Goal: Task Accomplishment & Management: Manage account settings

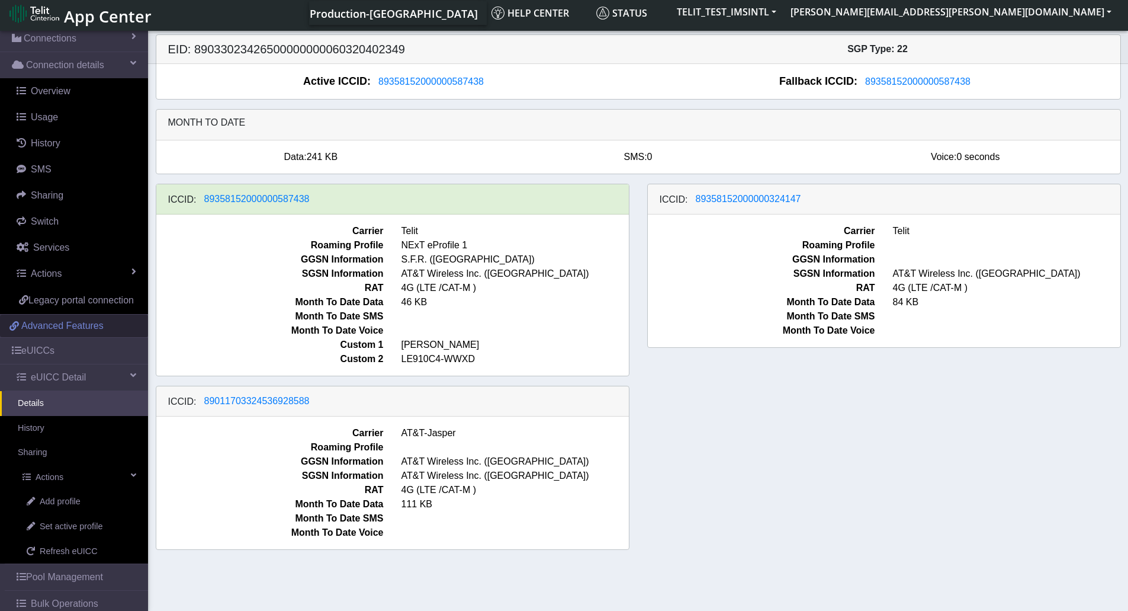
scroll to position [123, 0]
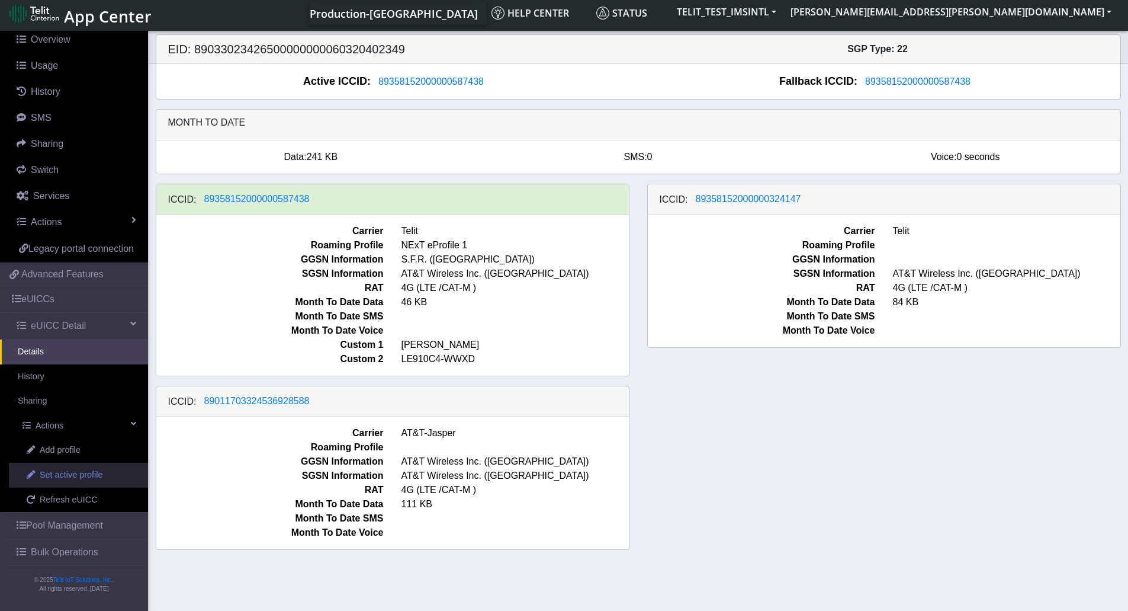
click at [52, 473] on span "Set active profile" at bounding box center [71, 474] width 63 height 13
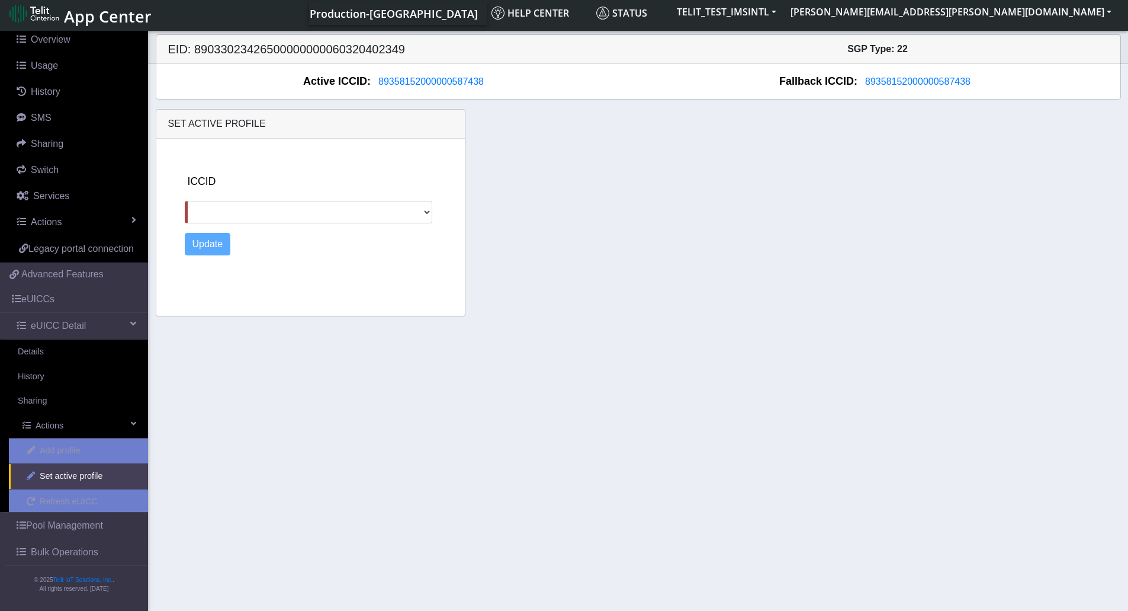
scroll to position [123, 0]
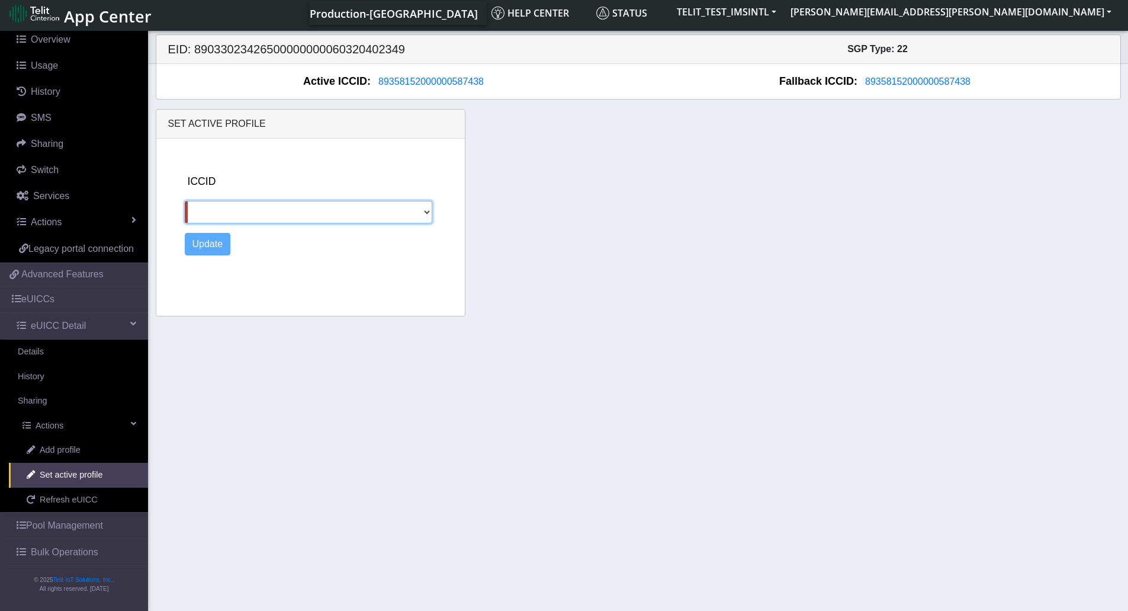
click at [336, 208] on select "89358152000000324147 89011703324536928588" at bounding box center [309, 212] width 248 height 23
select select "89358152000000324147"
click at [185, 201] on select "89358152000000324147 89011703324536928588" at bounding box center [309, 212] width 248 height 23
click at [214, 242] on button "Update" at bounding box center [208, 244] width 46 height 23
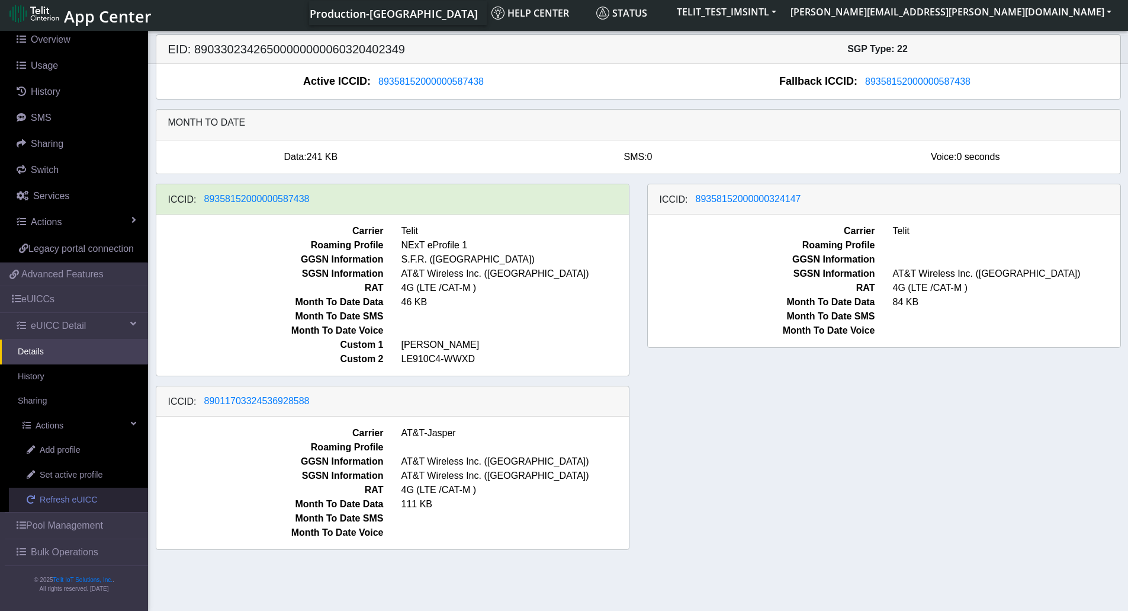
click at [73, 505] on span "Refresh eUICC" at bounding box center [69, 499] width 58 height 13
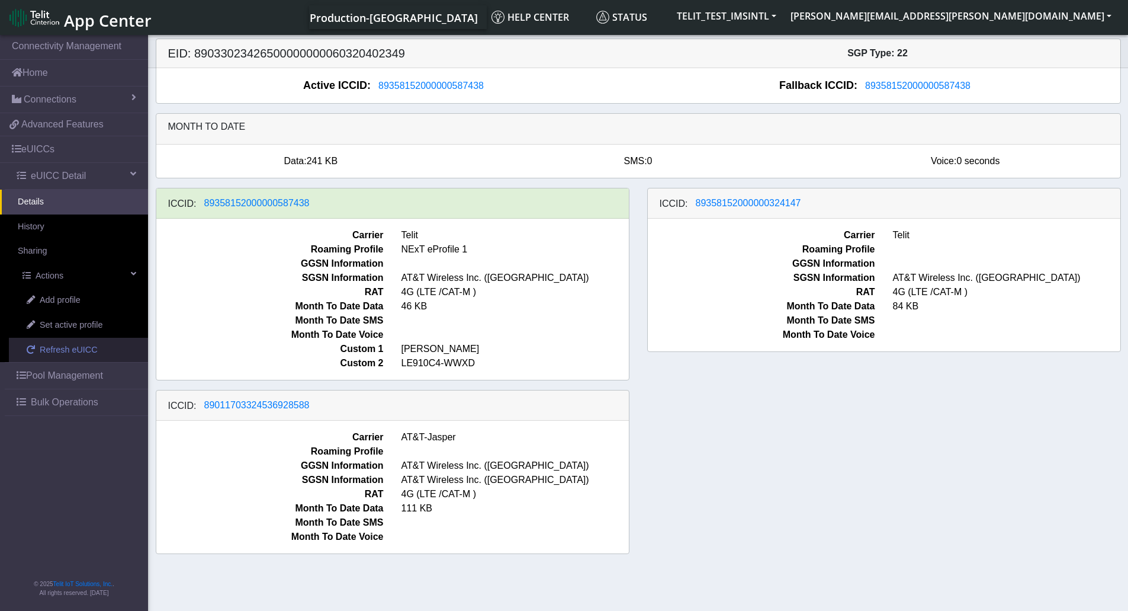
click at [91, 357] on link "Refresh eUICC" at bounding box center [78, 350] width 139 height 25
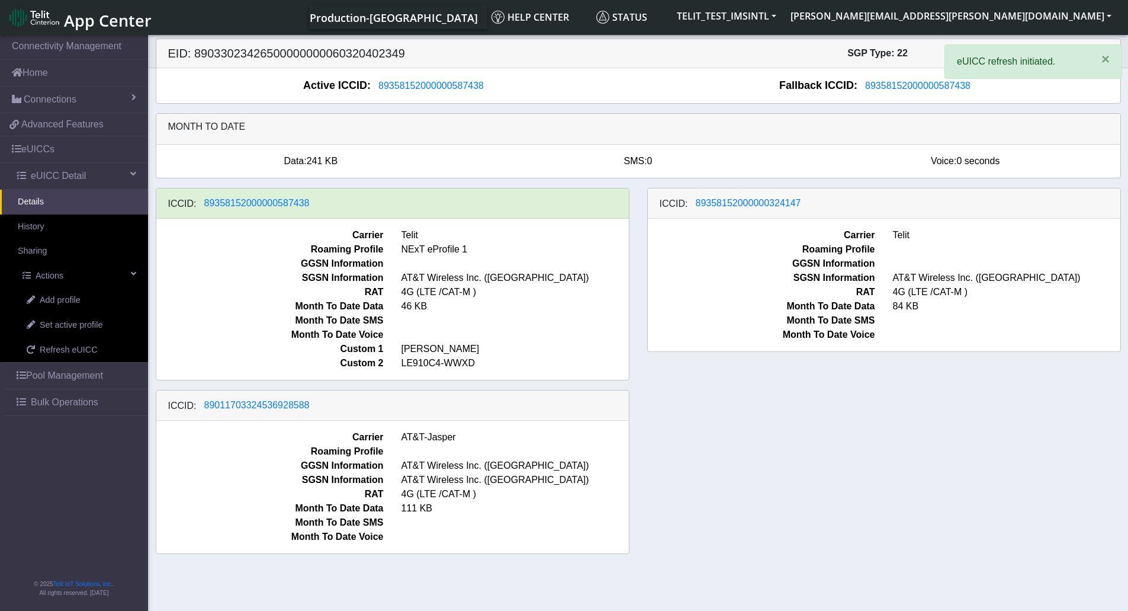
click at [783, 495] on div "ICCID: 89358152000000587438 Carrier Telit Roaming Profile NExT eProfile 1 GGSN …" at bounding box center [638, 375] width 983 height 375
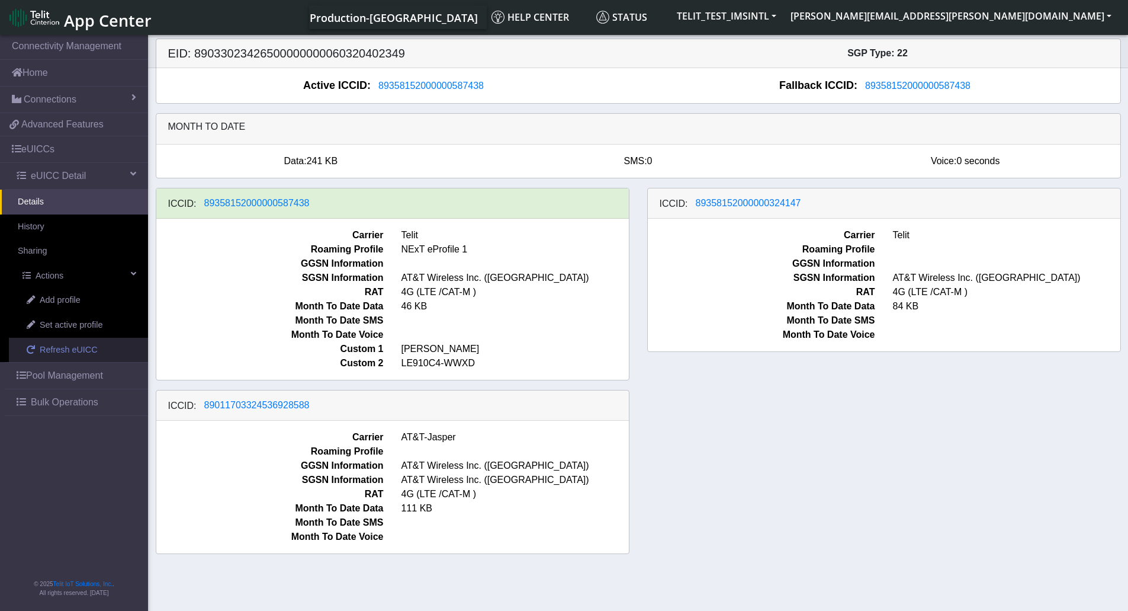
click at [69, 351] on span "Refresh eUICC" at bounding box center [69, 350] width 58 height 13
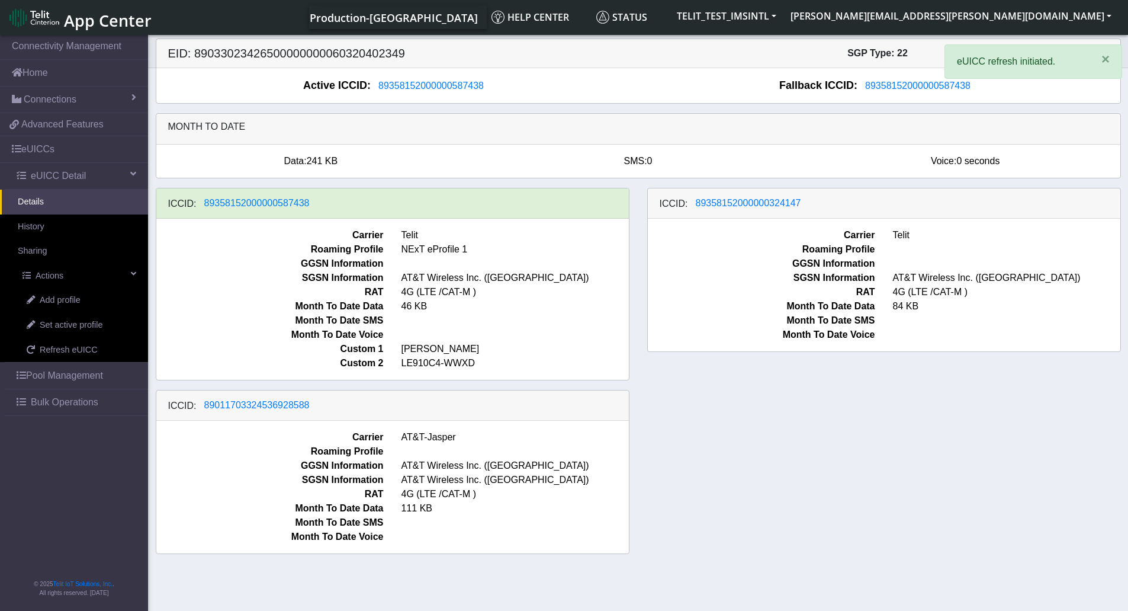
click at [731, 477] on div "ICCID: [TECHNICAL_ID] Carrier Telit Roaming Profile NExT eProfile 1 GGSN Inform…" at bounding box center [638, 375] width 983 height 375
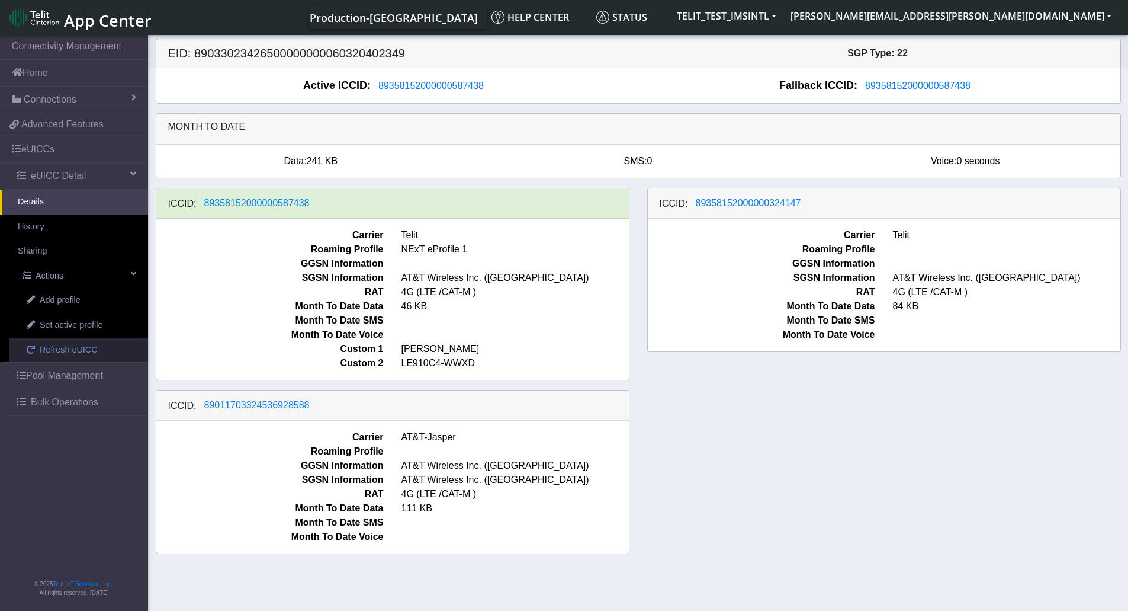
click at [66, 349] on span "Refresh eUICC" at bounding box center [69, 350] width 58 height 13
click at [84, 331] on span "Set active profile" at bounding box center [71, 325] width 63 height 13
select select
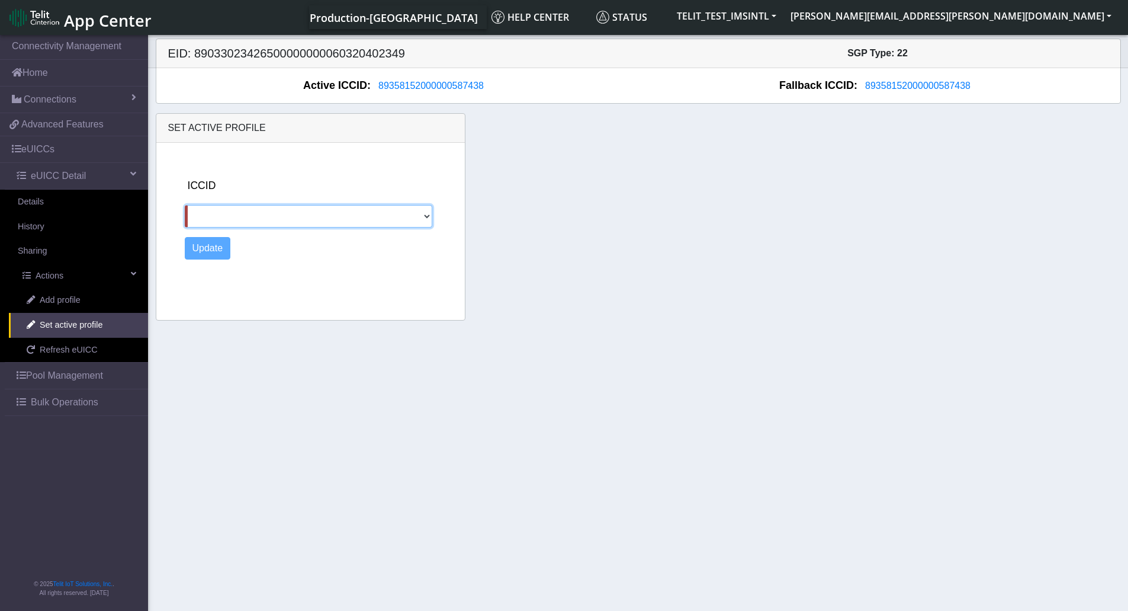
click at [415, 213] on select "89358152000000324147 89011703324536928588" at bounding box center [309, 216] width 248 height 23
click at [605, 236] on div "Set active profile ICCID 89358152000000324147 89011703324536928588 Update" at bounding box center [638, 216] width 983 height 207
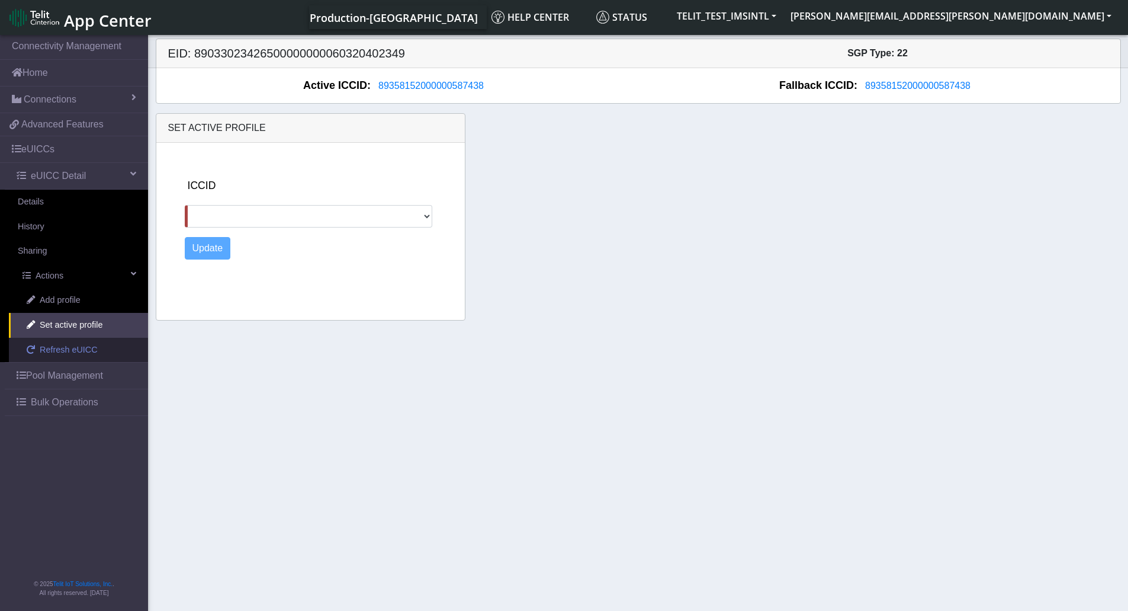
click at [79, 357] on link "Refresh eUICC" at bounding box center [78, 350] width 139 height 25
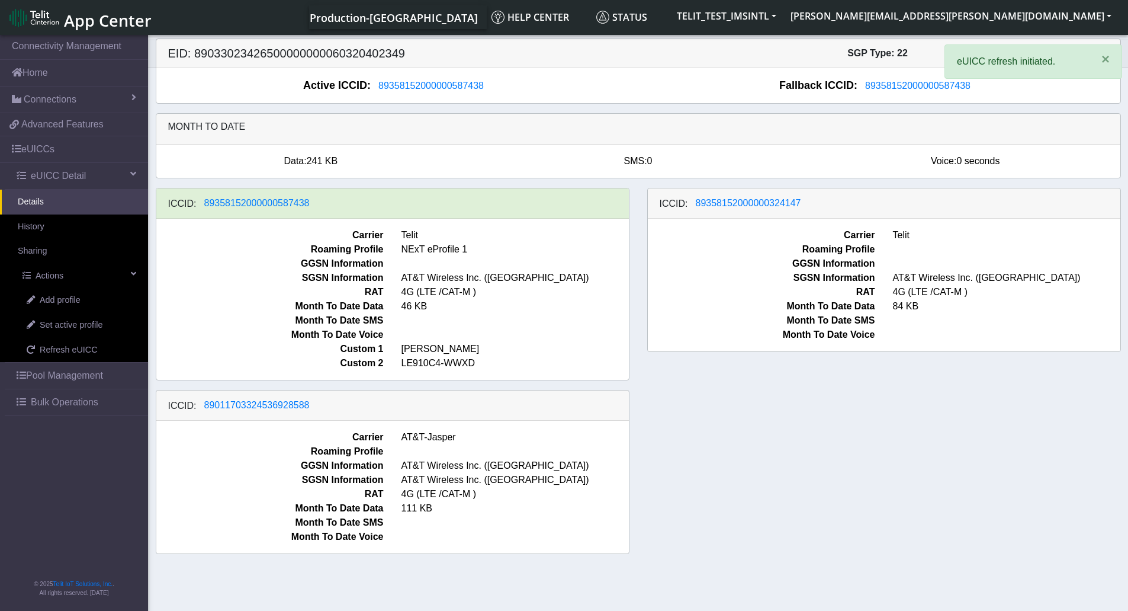
click at [863, 371] on div "ICCID: 89358152000000324147 Carrier Telit Roaming Profile GGSN Information SGSN…" at bounding box center [884, 284] width 492 height 192
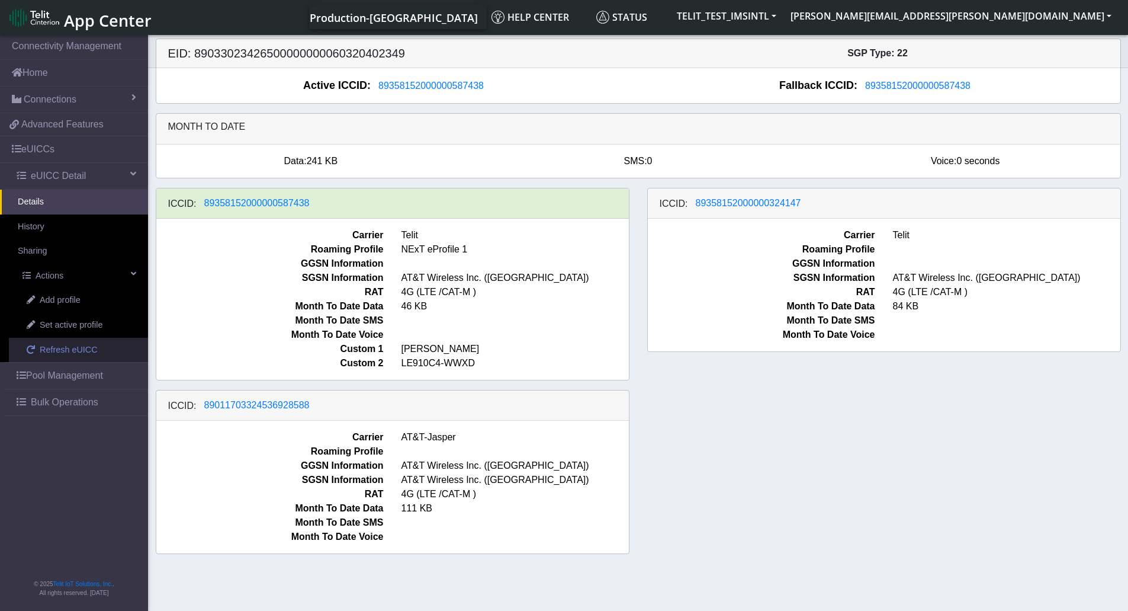
click at [78, 354] on span "Refresh eUICC" at bounding box center [69, 350] width 58 height 13
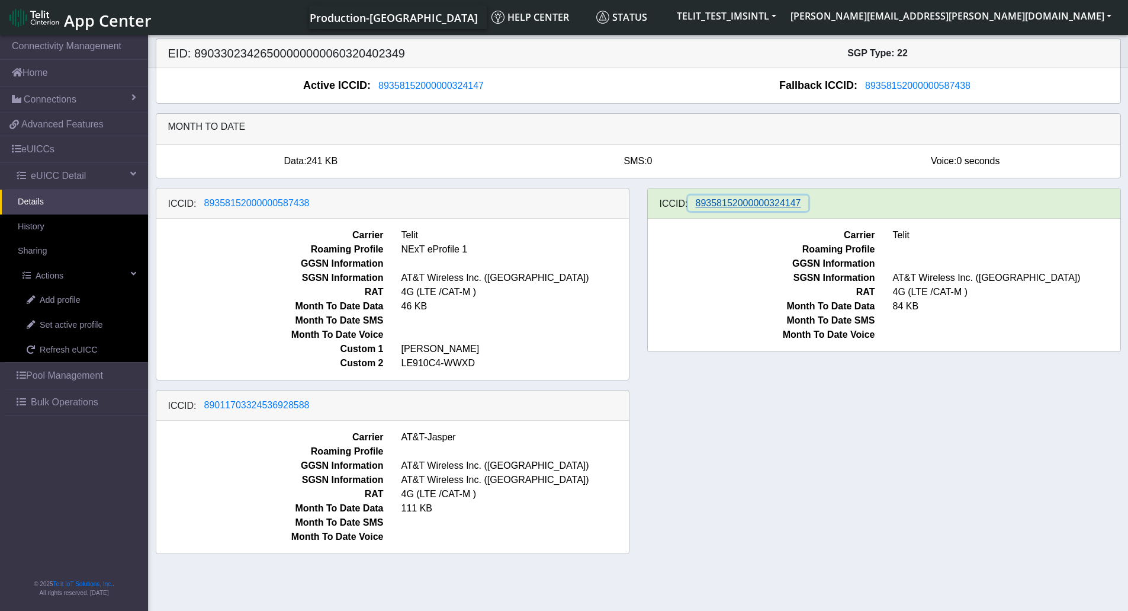
click at [787, 206] on span "89358152000000324147" at bounding box center [748, 203] width 105 height 10
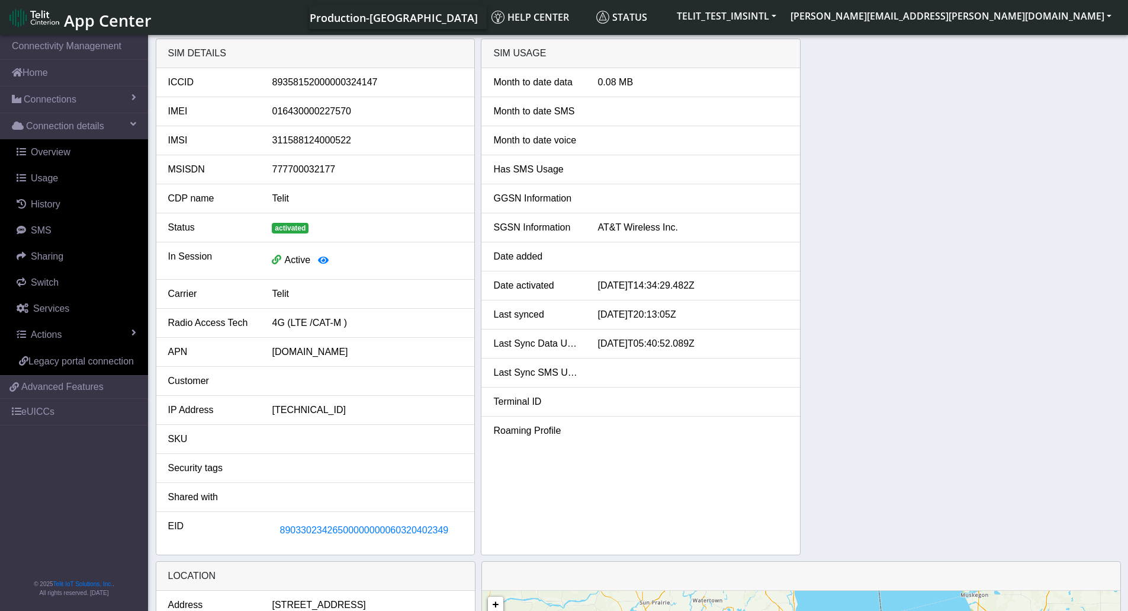
click at [287, 83] on div "89358152000000324147" at bounding box center [367, 82] width 208 height 14
copy div "89358152000000324147"
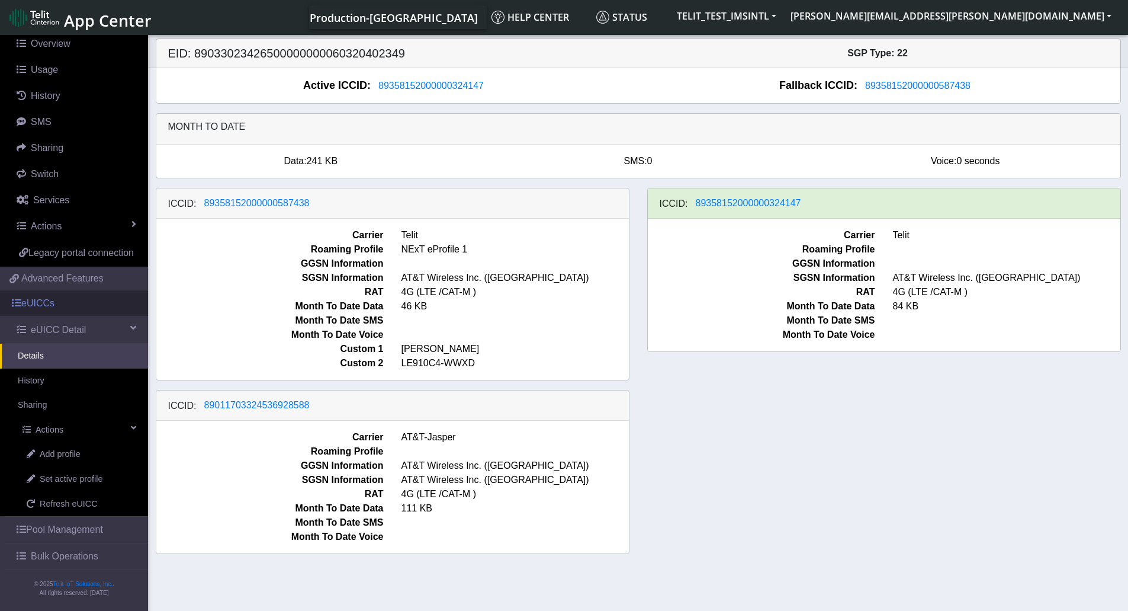
scroll to position [123, 0]
click at [82, 482] on span "Set active profile" at bounding box center [71, 479] width 63 height 13
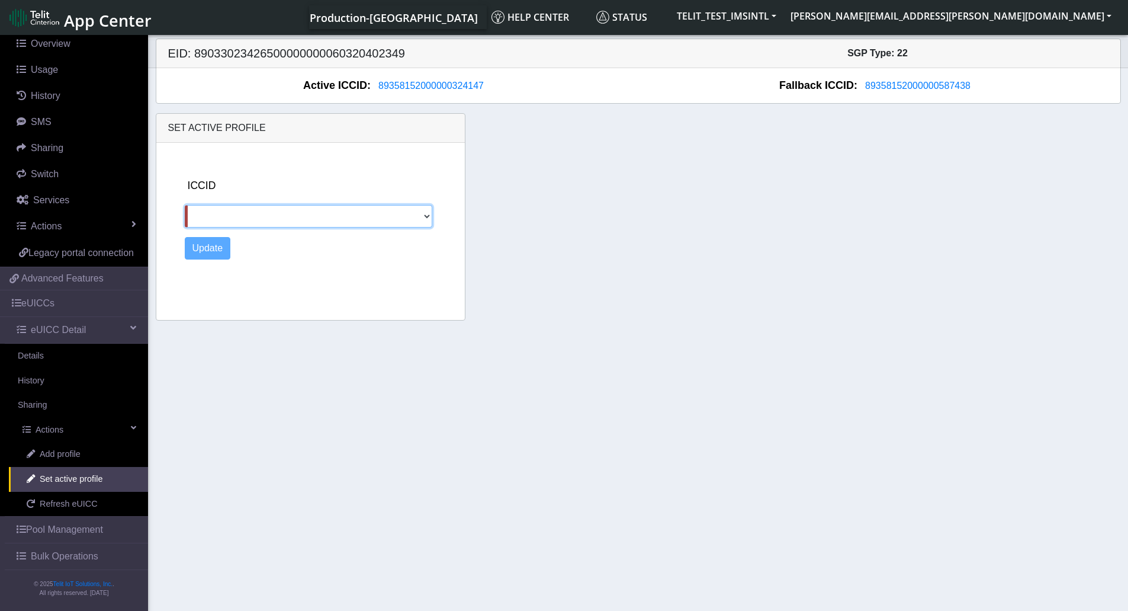
click at [428, 216] on select "89358152000000587438 89011703324536928588" at bounding box center [309, 216] width 248 height 23
select select "89011703324536928588"
click at [185, 205] on select "89358152000000587438 89011703324536928588" at bounding box center [309, 216] width 248 height 23
click at [211, 252] on button "Update" at bounding box center [208, 248] width 46 height 23
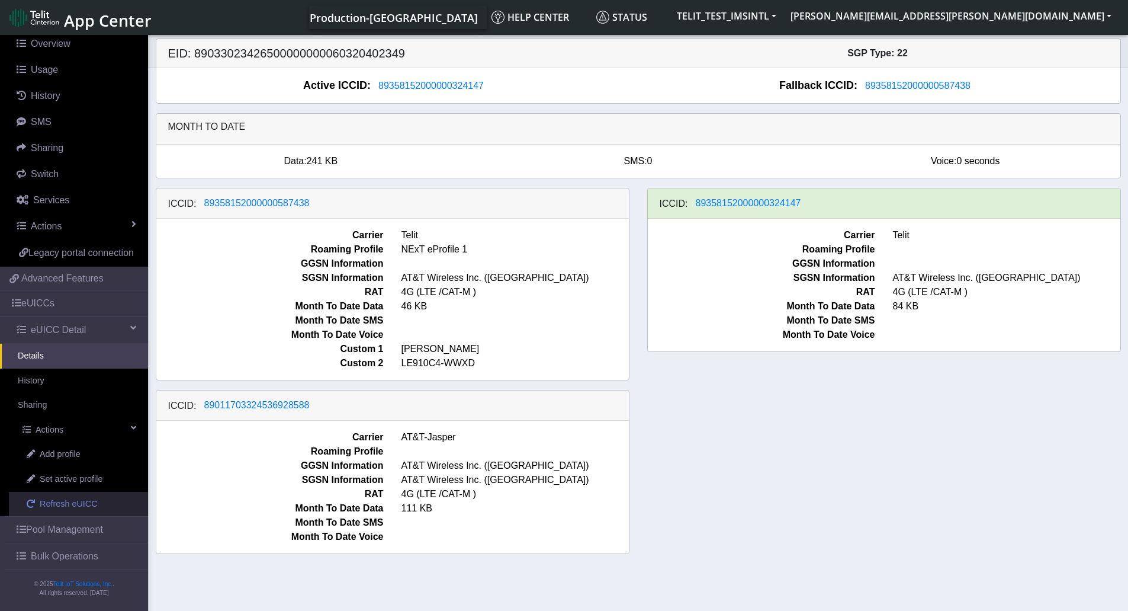
click at [76, 508] on span "Refresh eUICC" at bounding box center [69, 503] width 58 height 13
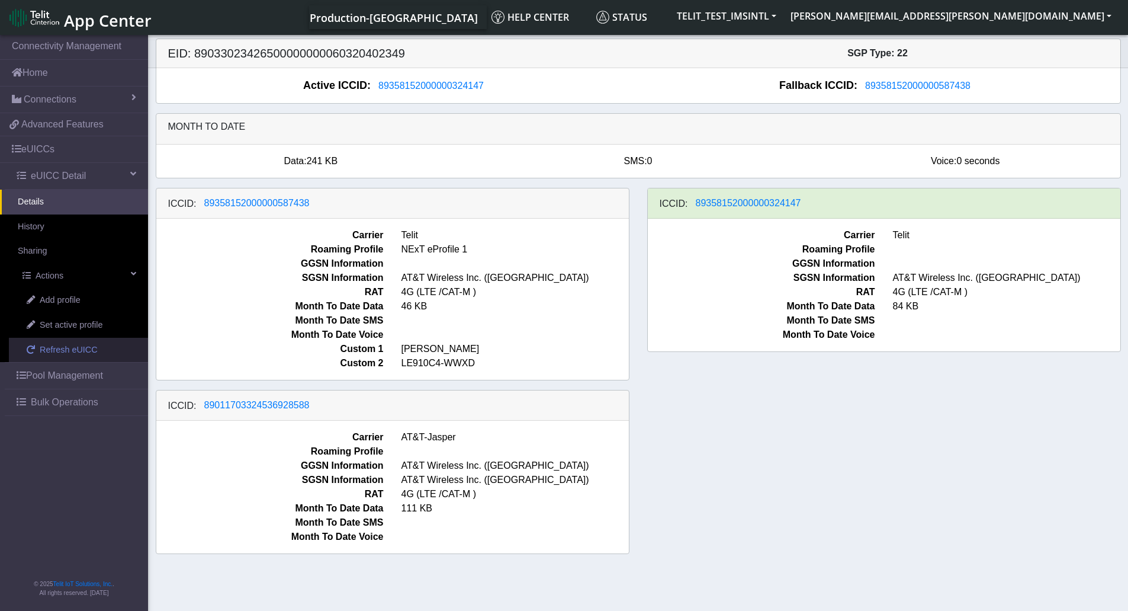
click at [69, 355] on span "Refresh eUICC" at bounding box center [69, 350] width 58 height 13
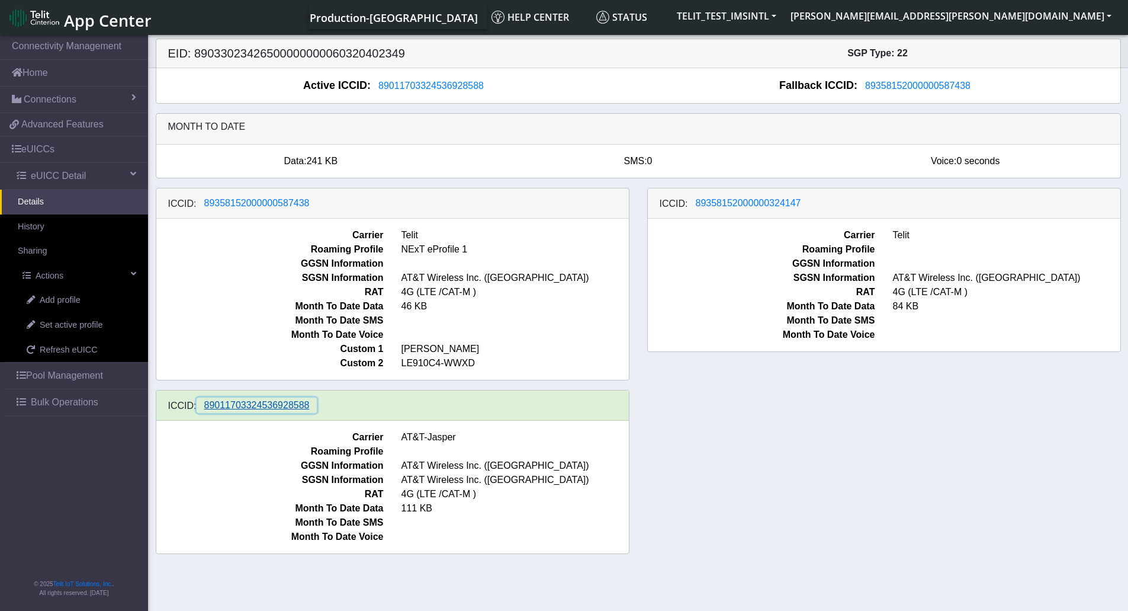
click at [237, 409] on span "89011703324536928588" at bounding box center [256, 405] width 105 height 10
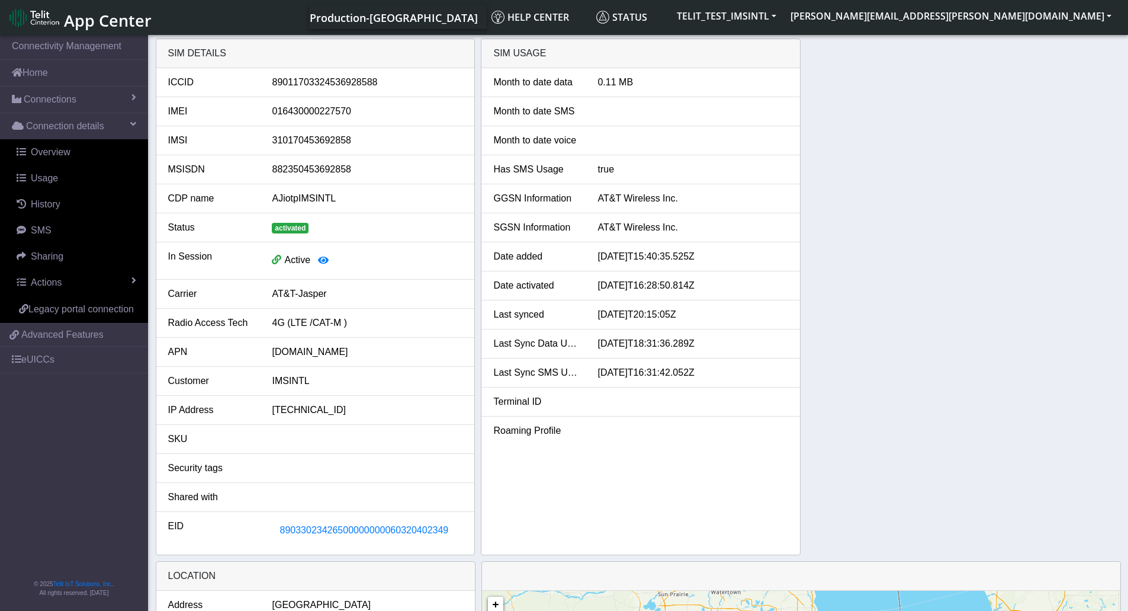
click at [343, 80] on div "89011703324536928588" at bounding box center [367, 82] width 208 height 14
copy div "89011703324536928588"
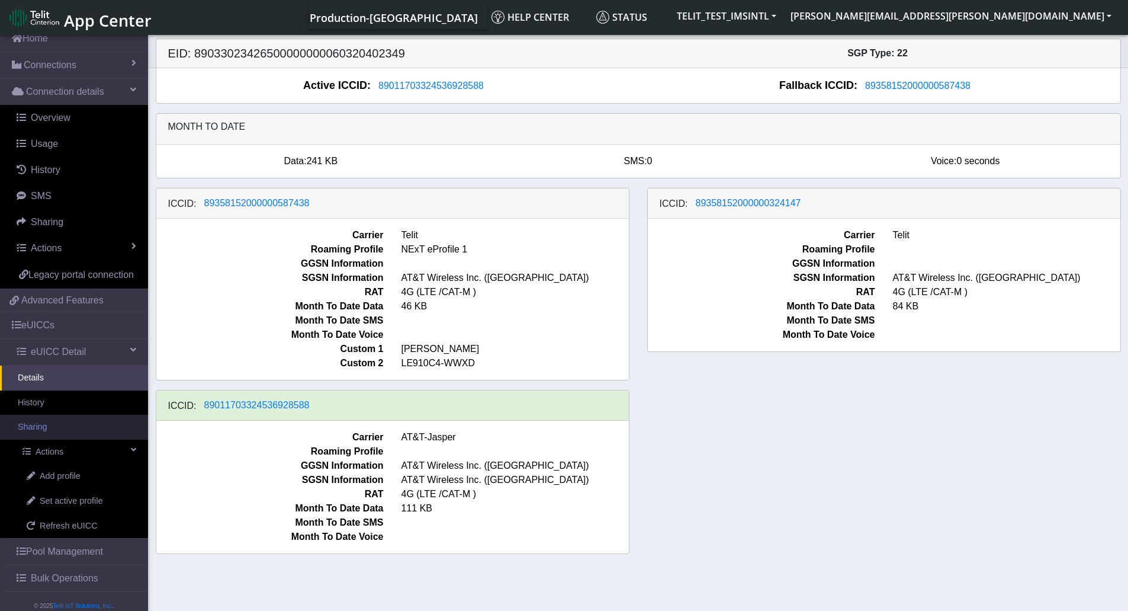
scroll to position [70, 0]
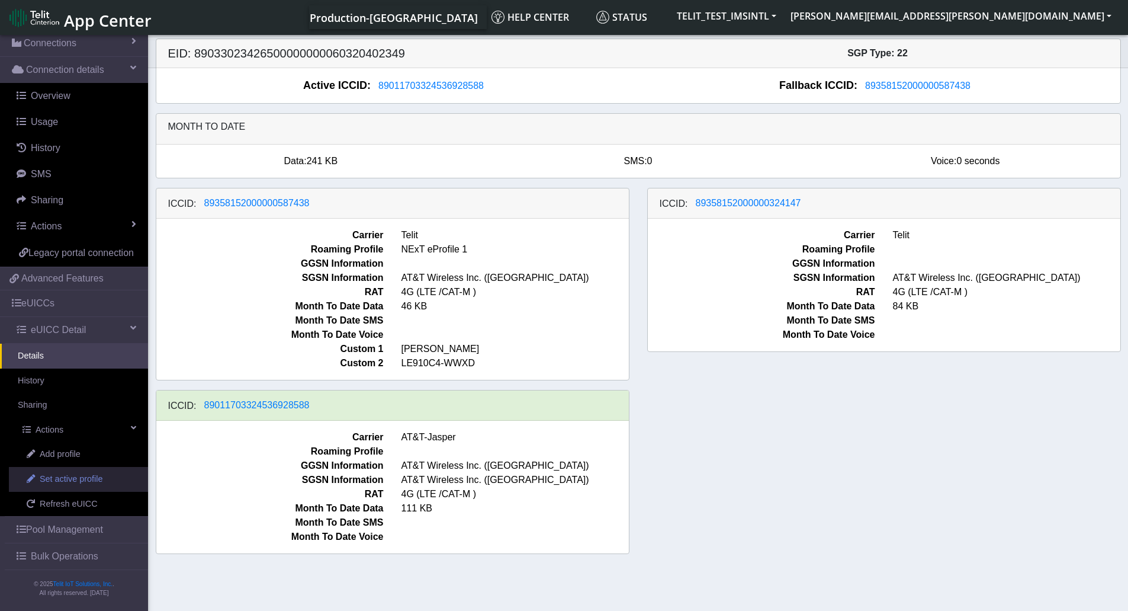
click at [61, 479] on span "Set active profile" at bounding box center [71, 479] width 63 height 13
select select
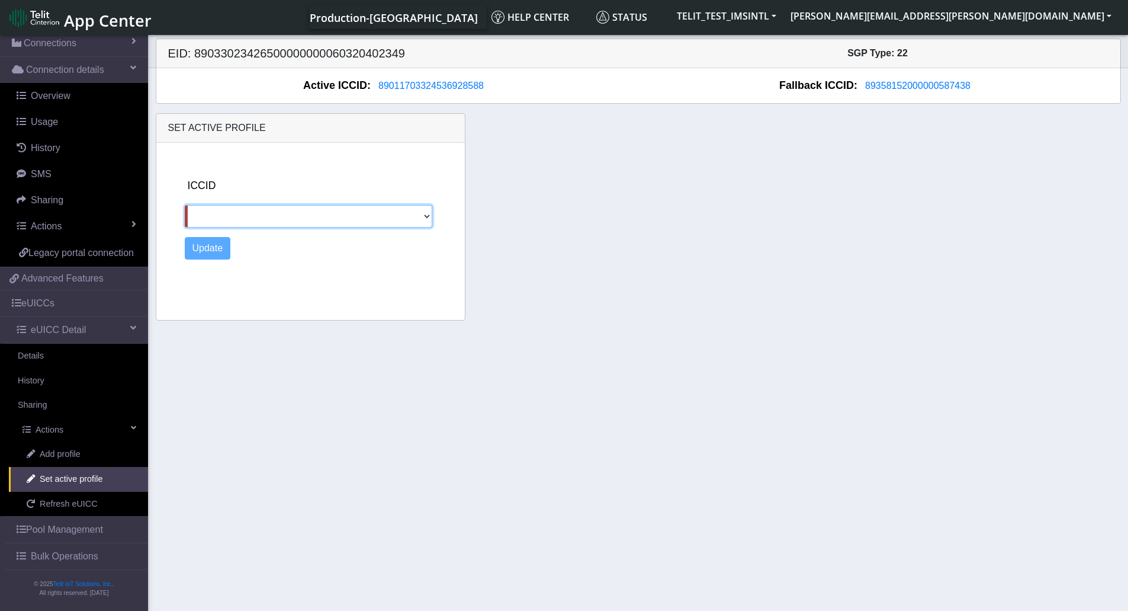
click at [313, 220] on select "89358152000000587438 89358152000000324147" at bounding box center [309, 216] width 248 height 23
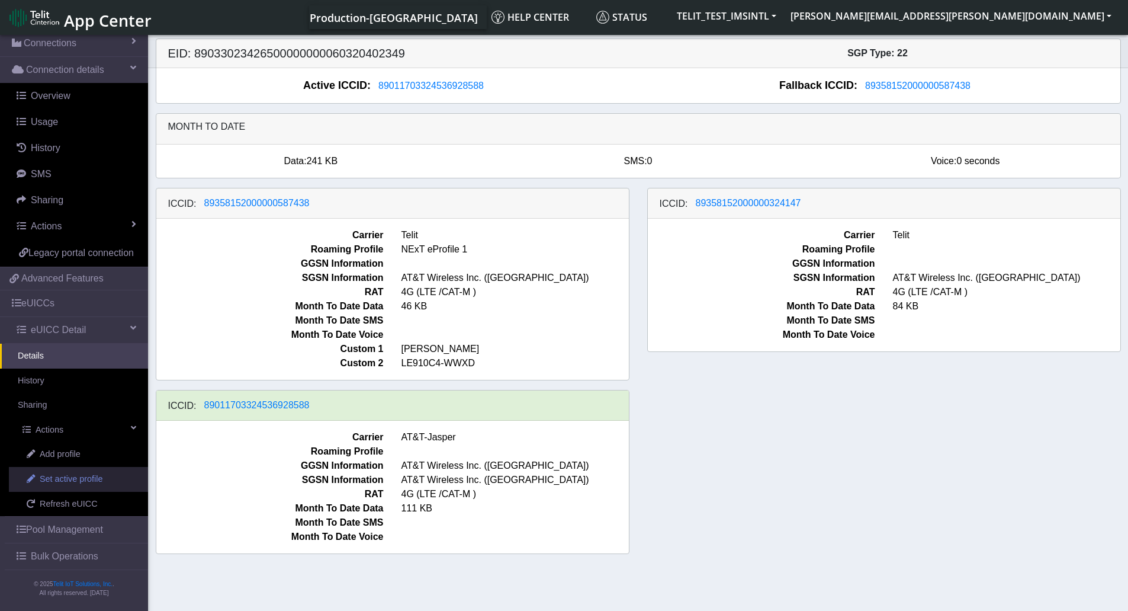
click at [78, 480] on span "Set active profile" at bounding box center [71, 479] width 63 height 13
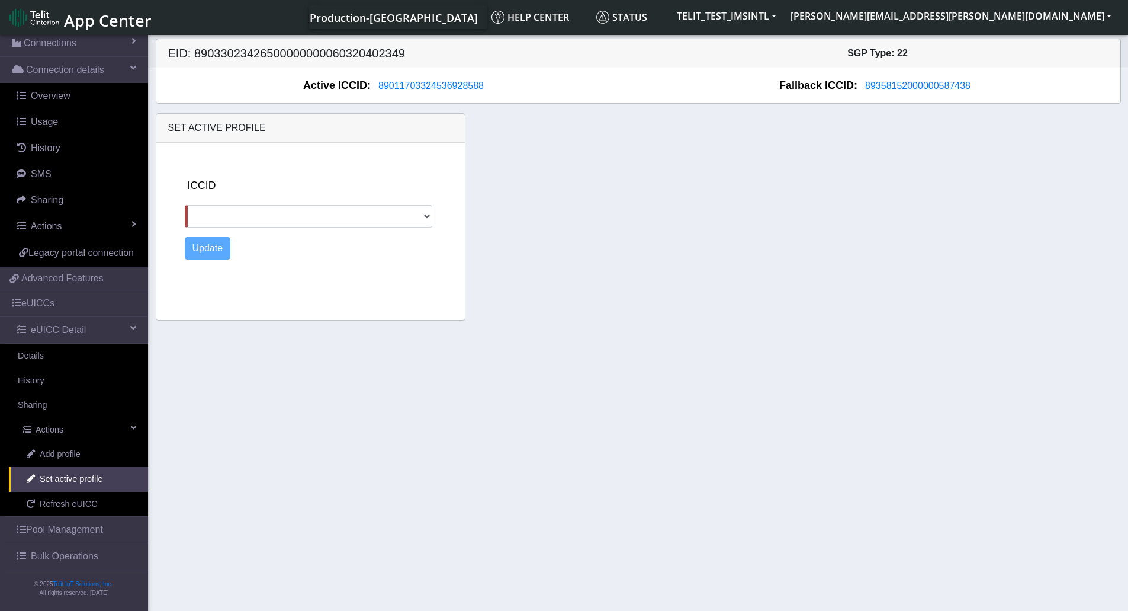
click at [246, 200] on div "ICCID 89358152000000587438 89358152000000324147" at bounding box center [322, 203] width 275 height 50
click at [291, 215] on select "89358152000000587438 89358152000000324147" at bounding box center [309, 216] width 248 height 23
select select "89358152000000587438"
click at [185, 205] on select "89358152000000587438 89358152000000324147" at bounding box center [309, 216] width 248 height 23
click at [217, 249] on button "Update" at bounding box center [208, 248] width 46 height 23
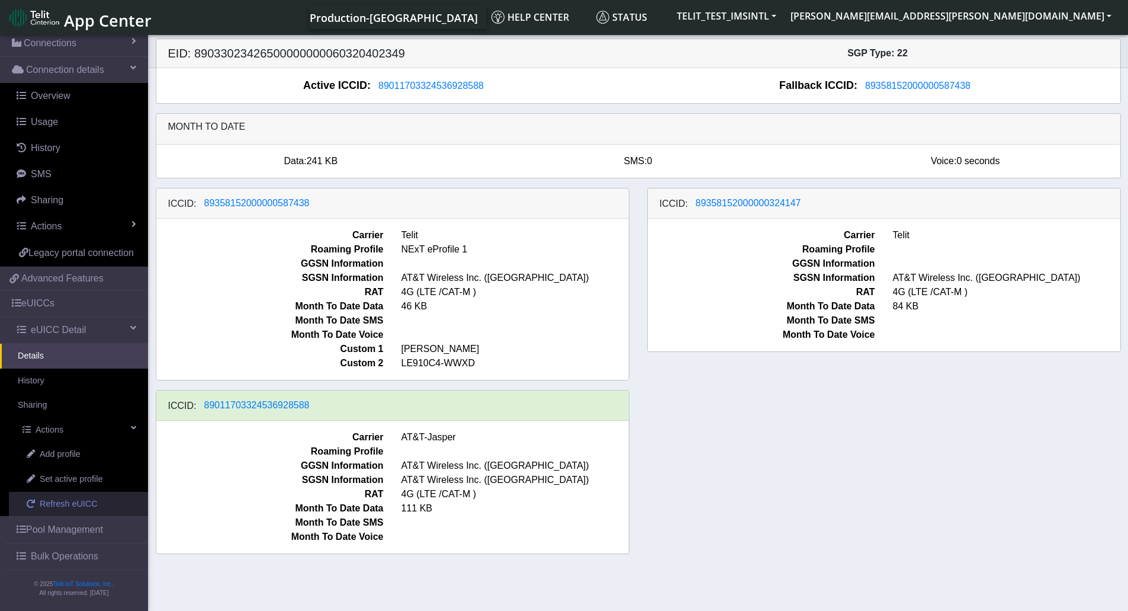
click at [72, 510] on span "Refresh eUICC" at bounding box center [69, 503] width 58 height 13
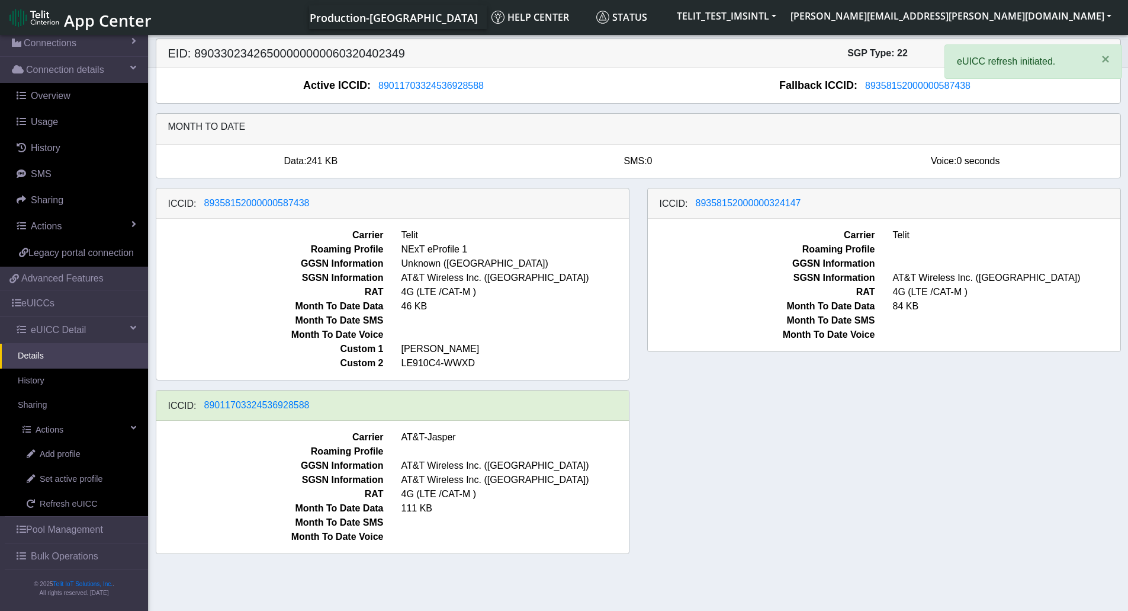
click at [748, 511] on div "ICCID: 89358152000000587438 Carrier Telit Roaming Profile NExT eProfile 1 GGSN …" at bounding box center [638, 375] width 983 height 375
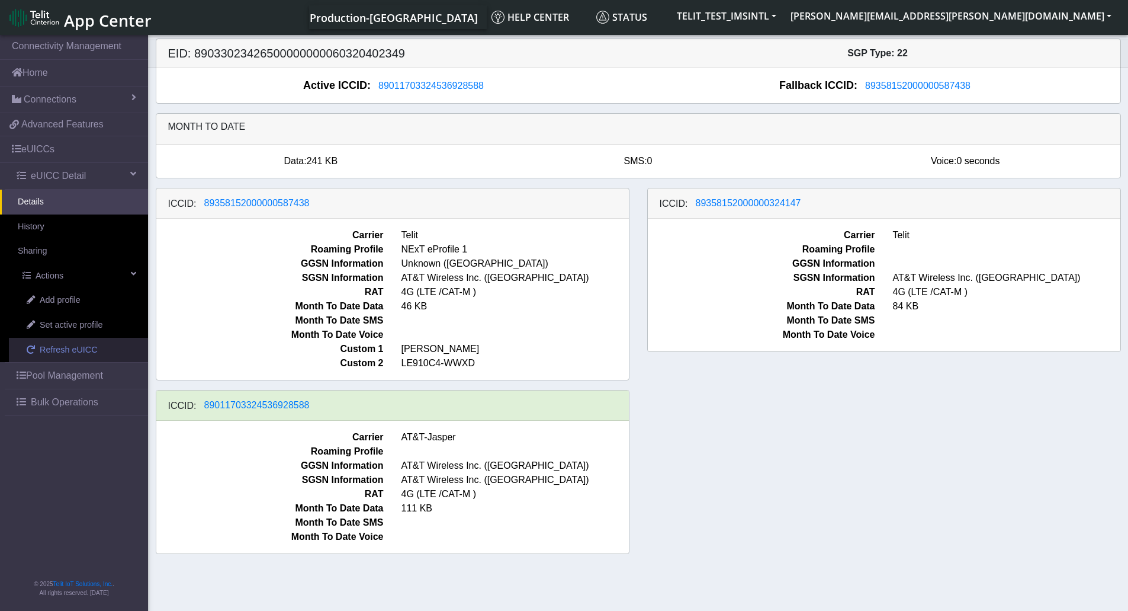
click at [78, 349] on span "Refresh eUICC" at bounding box center [69, 350] width 58 height 13
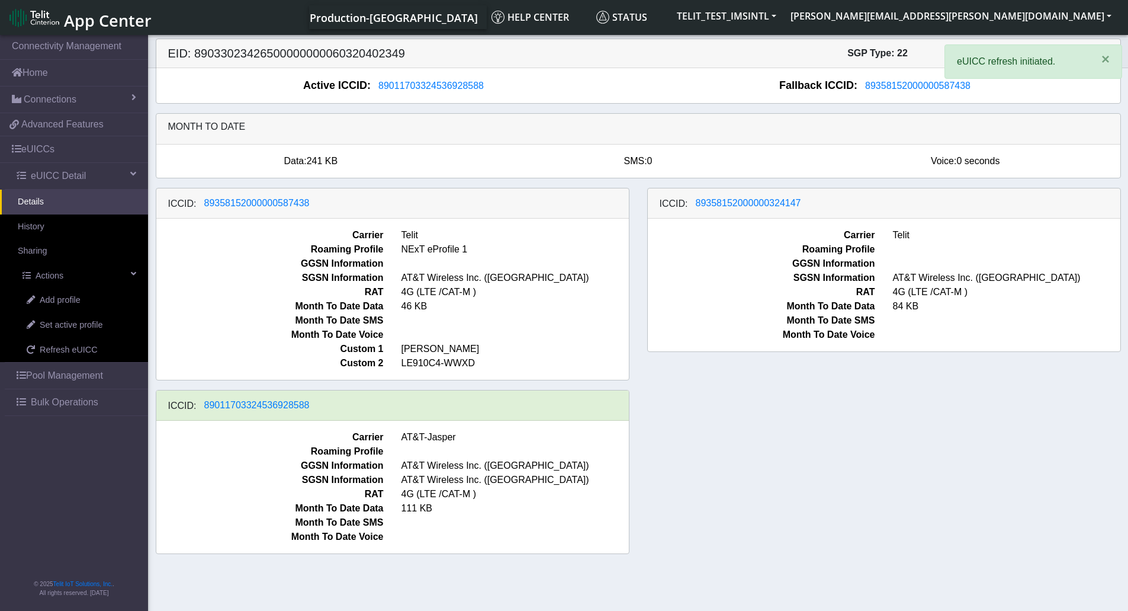
click at [926, 474] on div "ICCID: 89358152000000587438 Carrier Telit Roaming Profile NExT eProfile 1 GGSN …" at bounding box center [638, 375] width 983 height 375
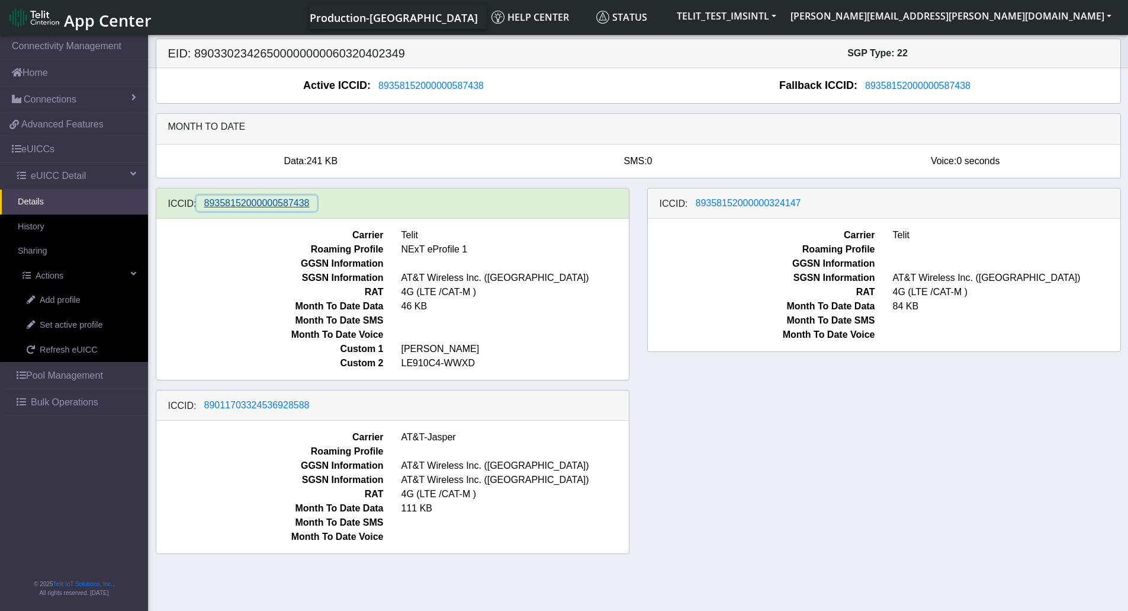
click at [266, 207] on span "89358152000000587438" at bounding box center [256, 203] width 105 height 10
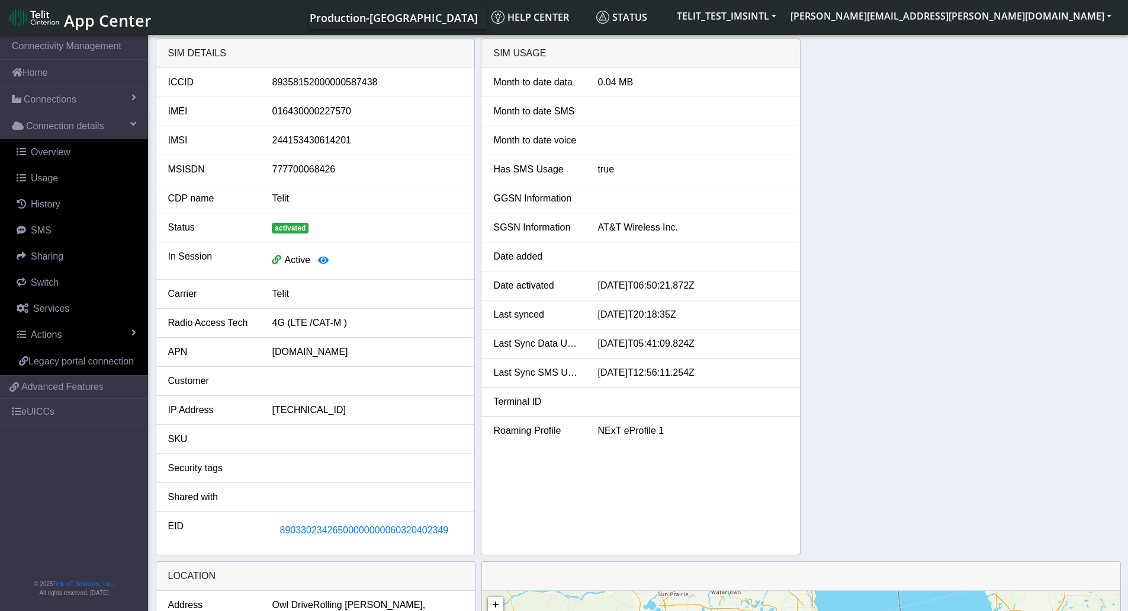
click at [330, 85] on div "89358152000000587438" at bounding box center [367, 82] width 208 height 14
copy div "89358152000000587438"
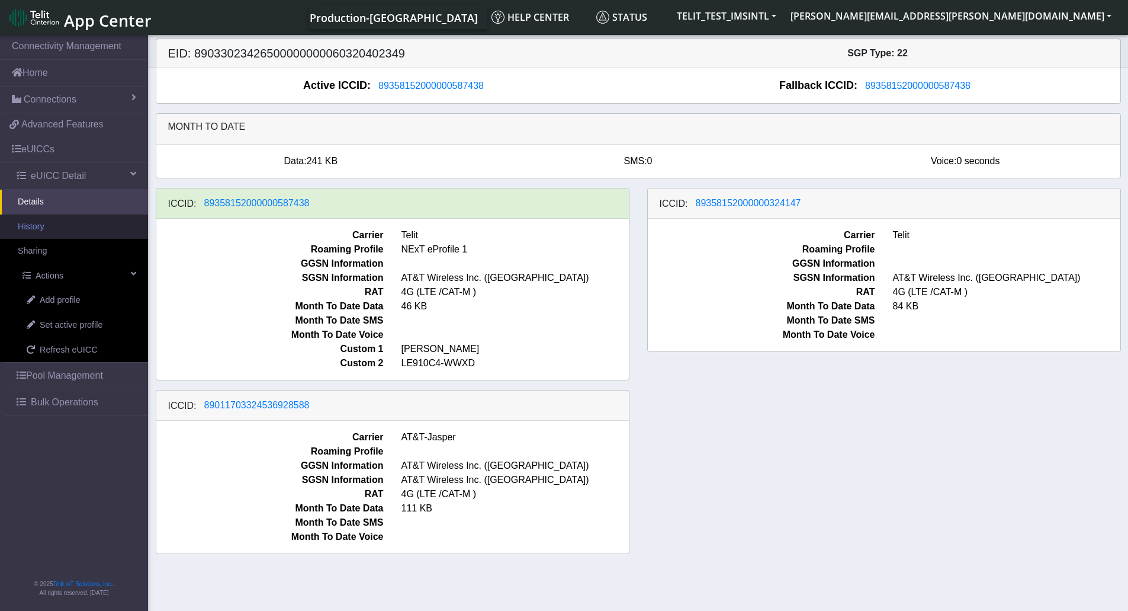
click at [49, 230] on link "History" at bounding box center [74, 226] width 148 height 25
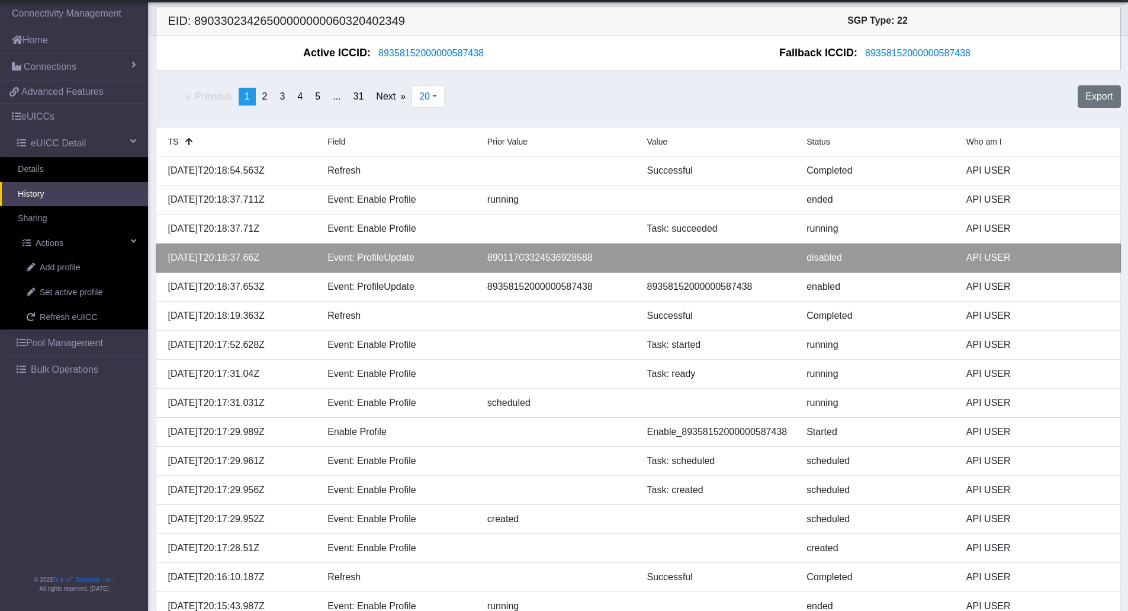
scroll to position [172, 0]
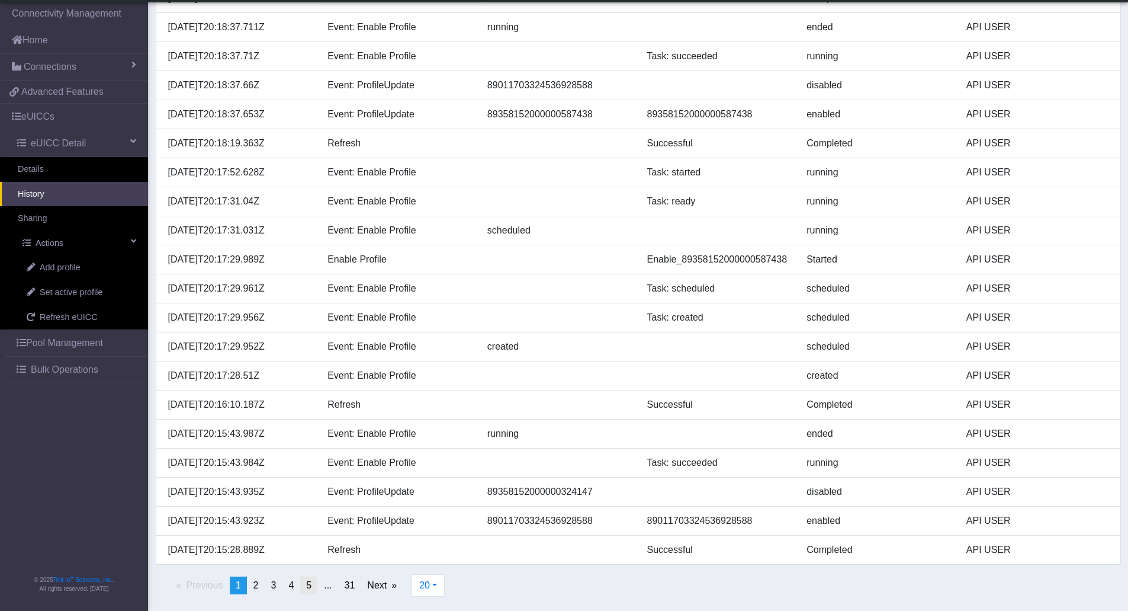
click at [310, 587] on span "5" at bounding box center [308, 585] width 5 height 10
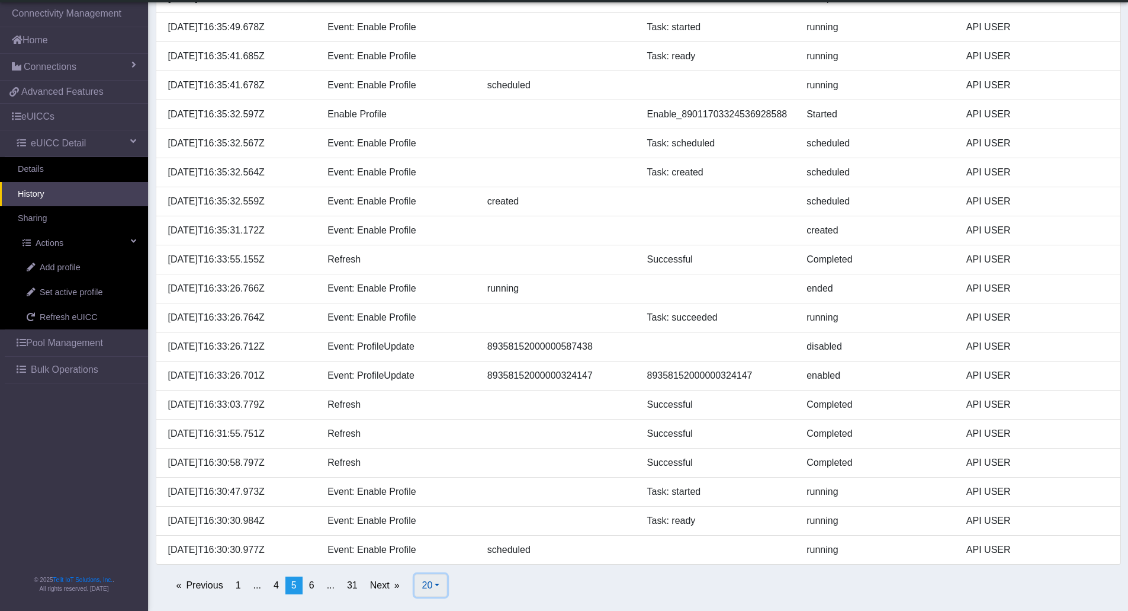
click at [444, 590] on button "20" at bounding box center [431, 585] width 33 height 23
click at [442, 544] on button "100" at bounding box center [462, 538] width 94 height 19
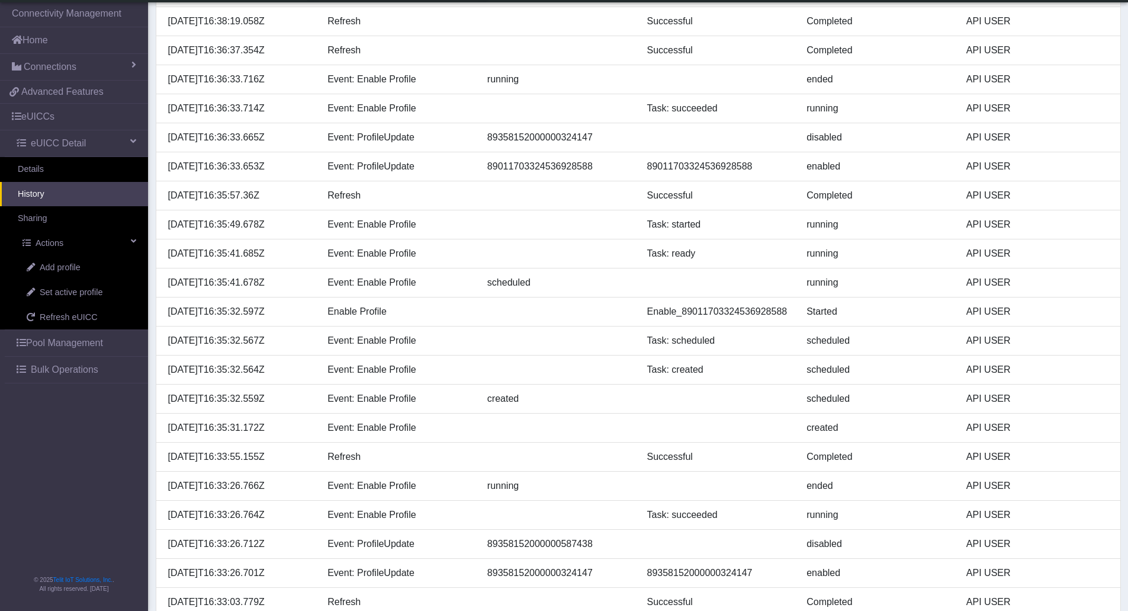
scroll to position [2494, 0]
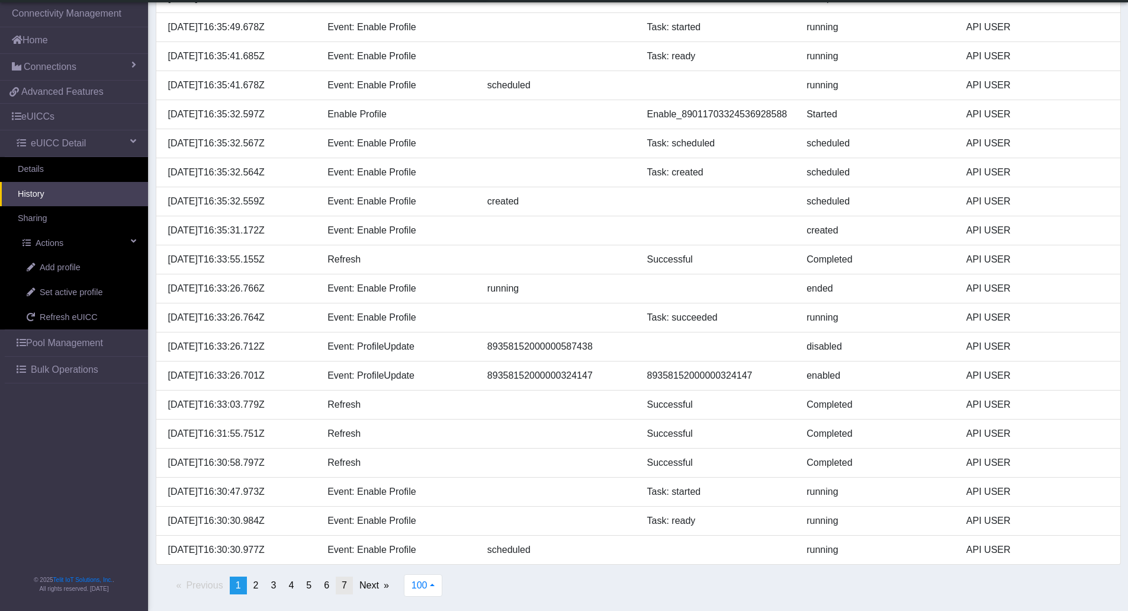
click at [345, 584] on span "7" at bounding box center [344, 585] width 5 height 10
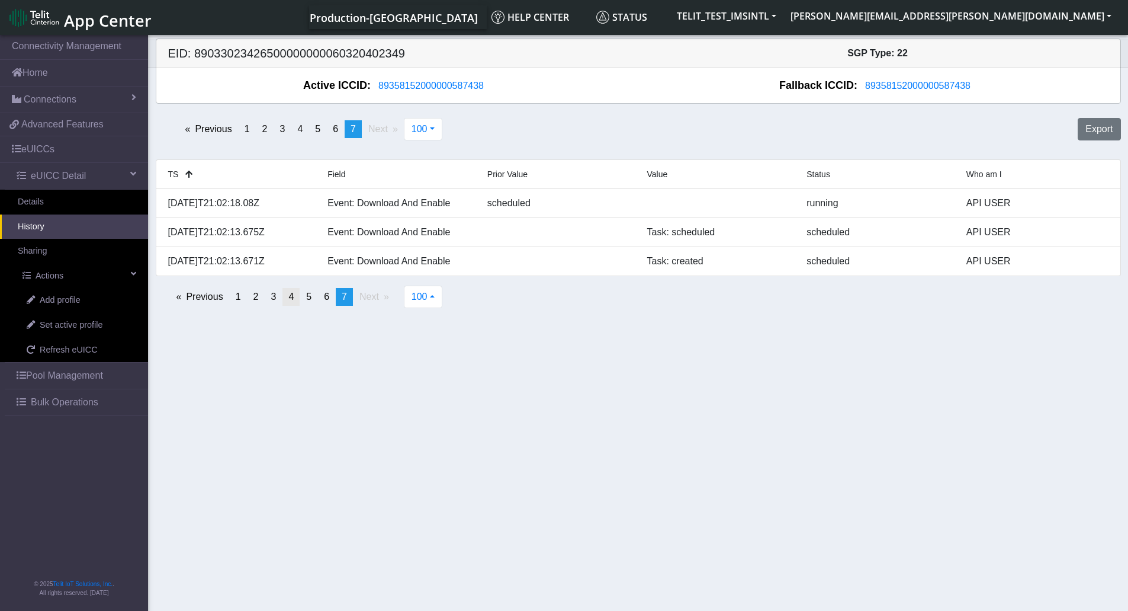
click at [293, 301] on span "4" at bounding box center [290, 296] width 5 height 10
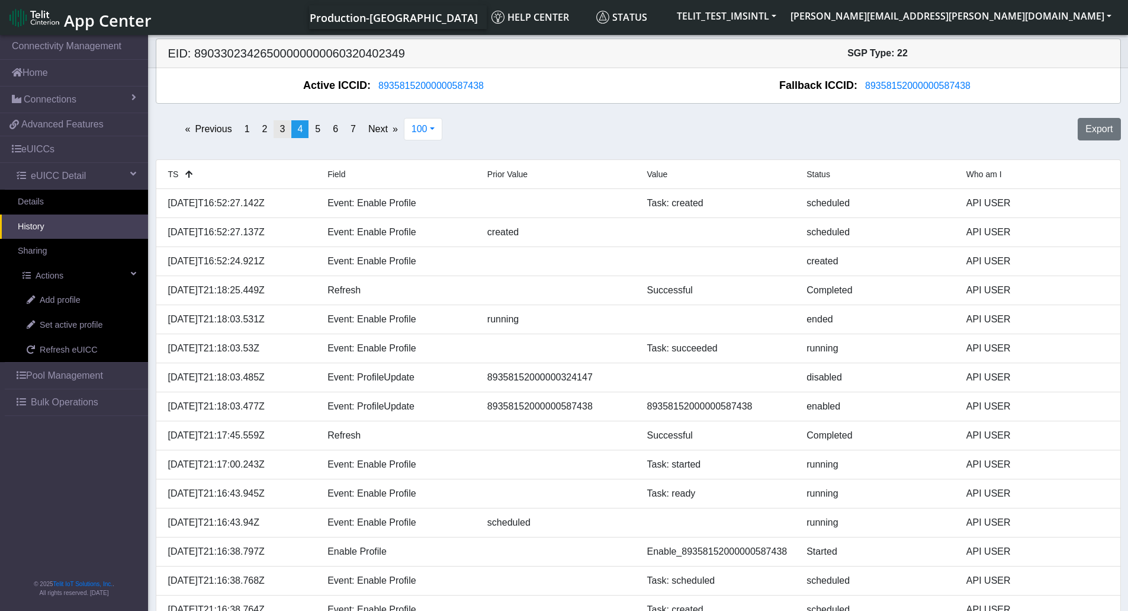
click at [280, 129] on span "3" at bounding box center [282, 129] width 5 height 10
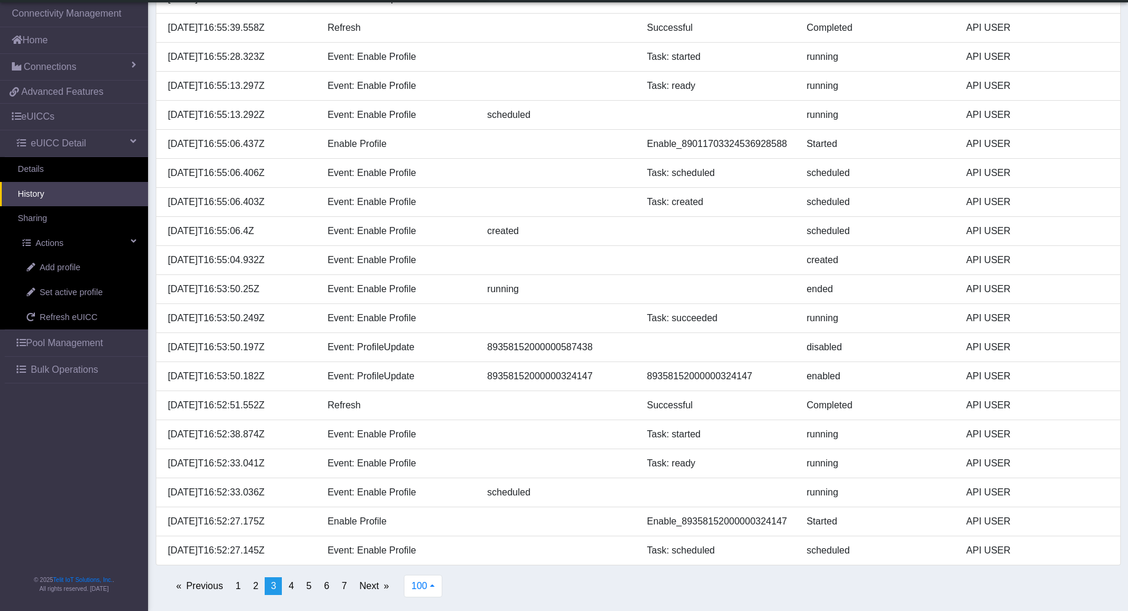
scroll to position [2494, 0]
click at [289, 588] on span "4" at bounding box center [290, 585] width 5 height 10
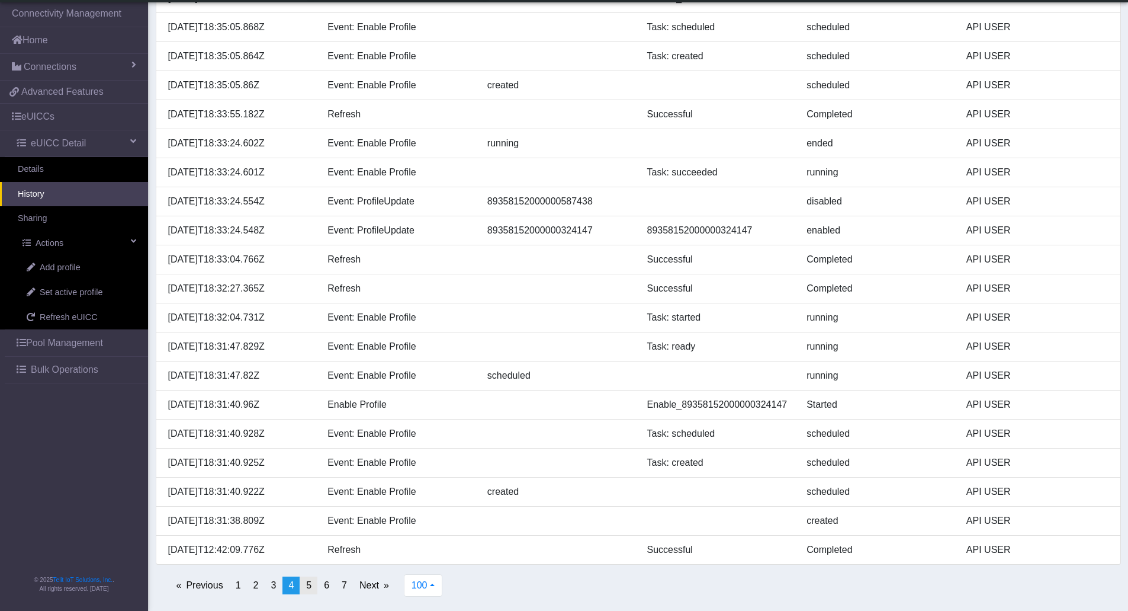
click at [309, 584] on span "5" at bounding box center [308, 585] width 5 height 10
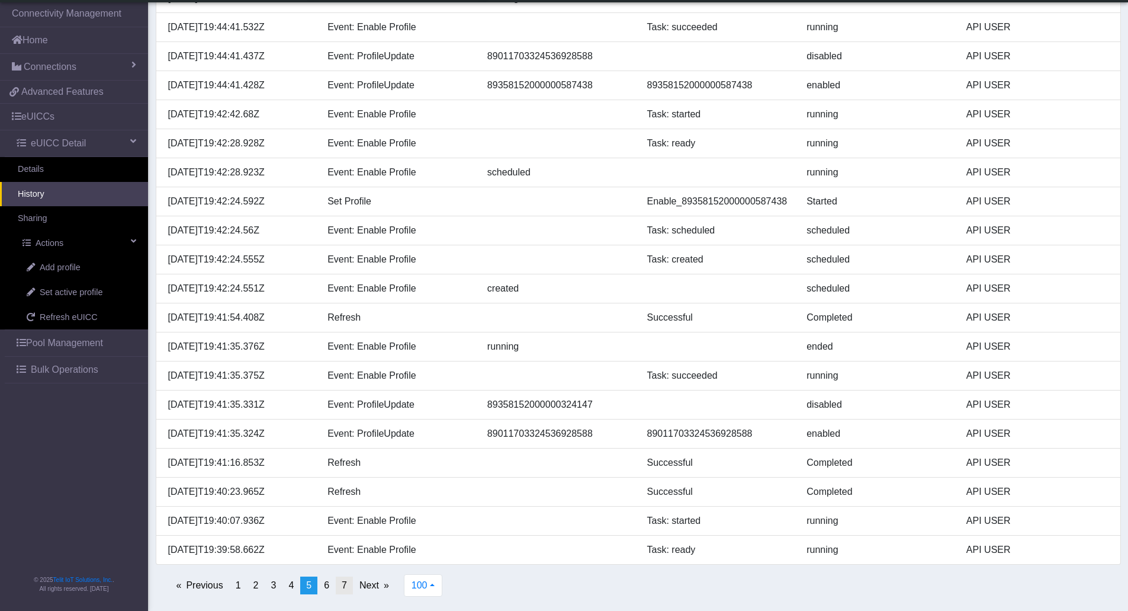
click at [350, 588] on link "page 7" at bounding box center [344, 585] width 17 height 18
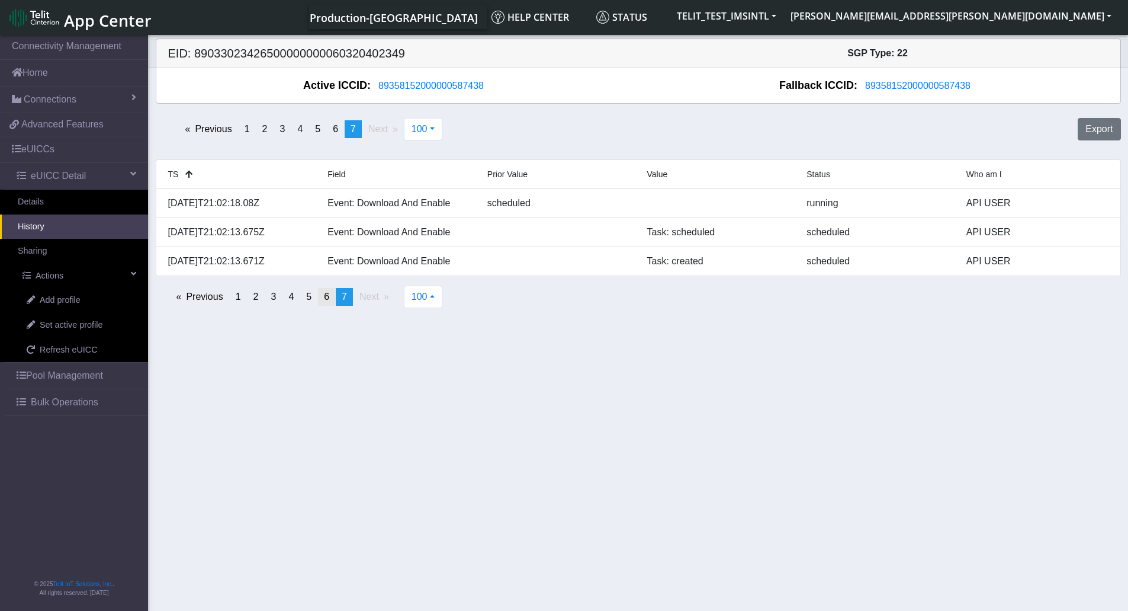
click at [332, 294] on link "page 6" at bounding box center [326, 297] width 17 height 18
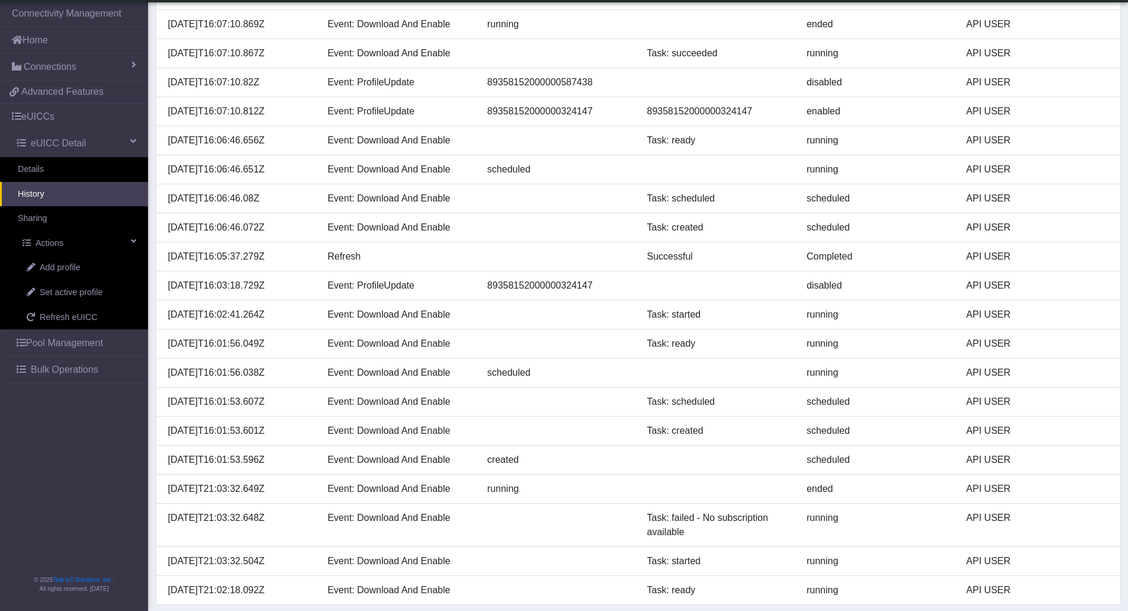
scroll to position [2508, 0]
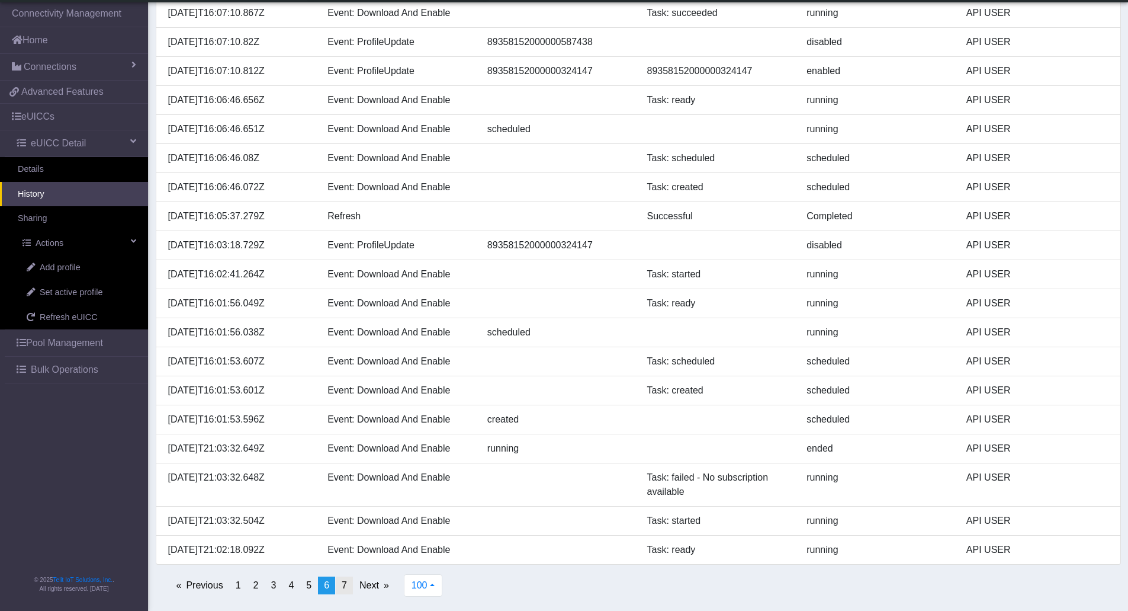
click at [342, 589] on span "7" at bounding box center [344, 585] width 5 height 10
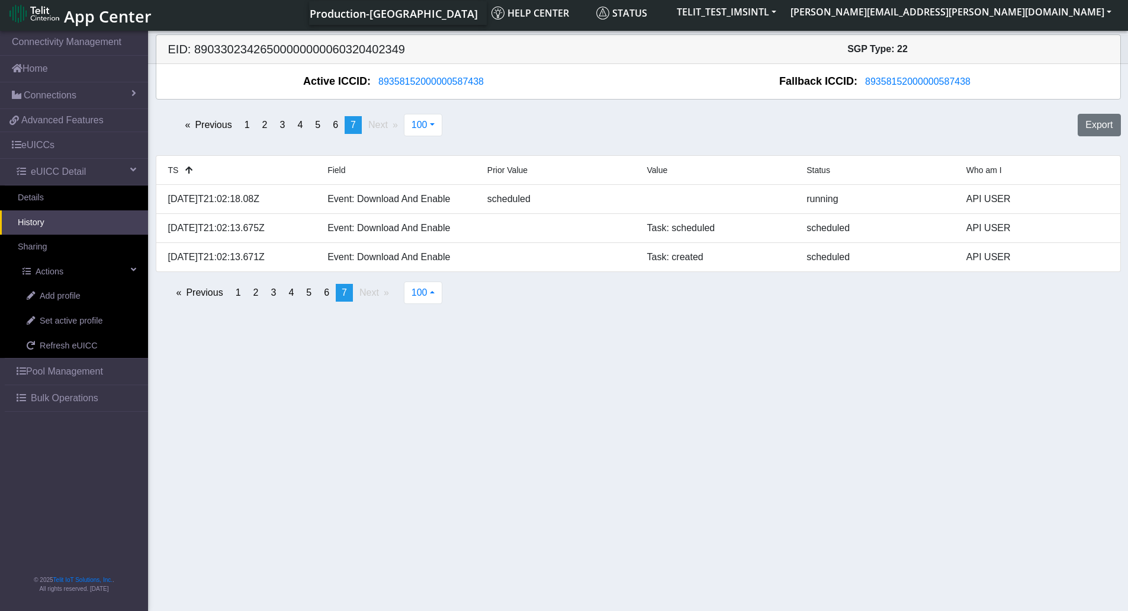
scroll to position [0, 0]
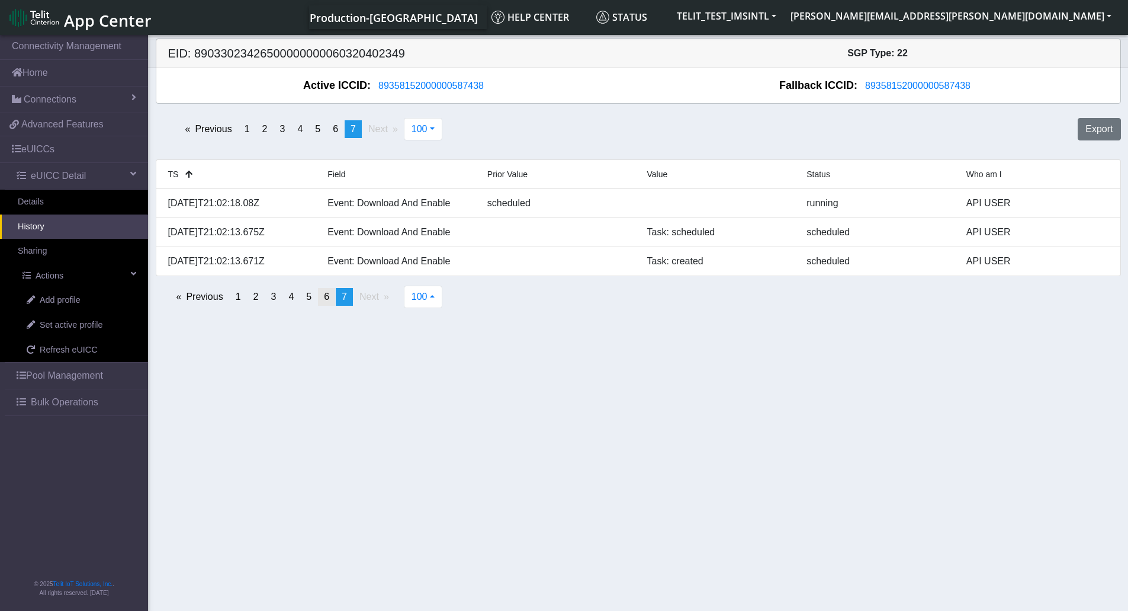
click at [324, 295] on span "6" at bounding box center [326, 296] width 5 height 10
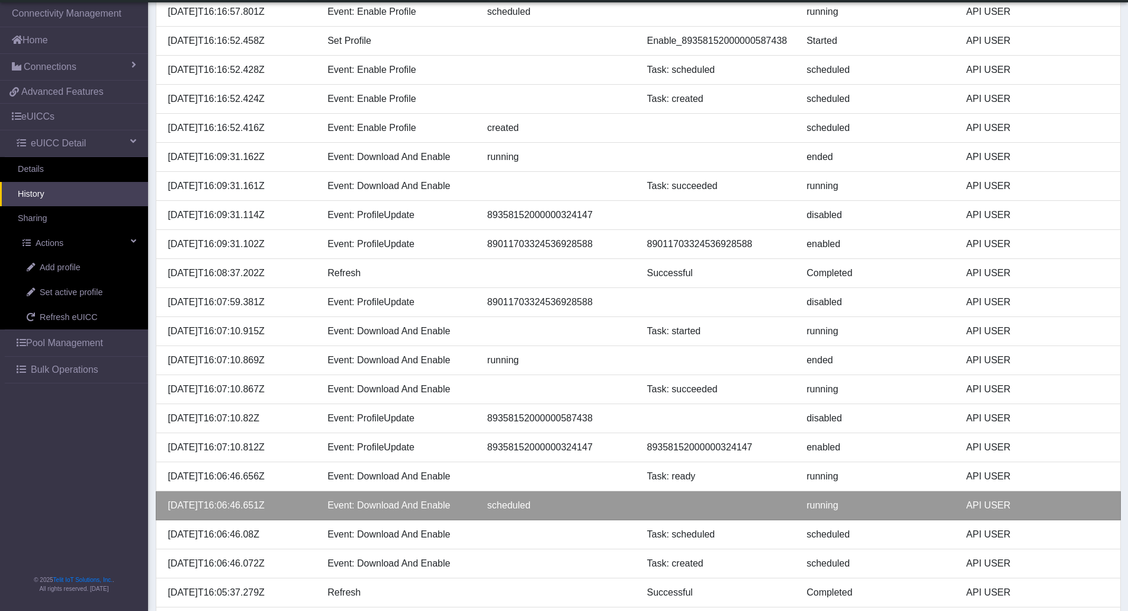
scroll to position [2508, 0]
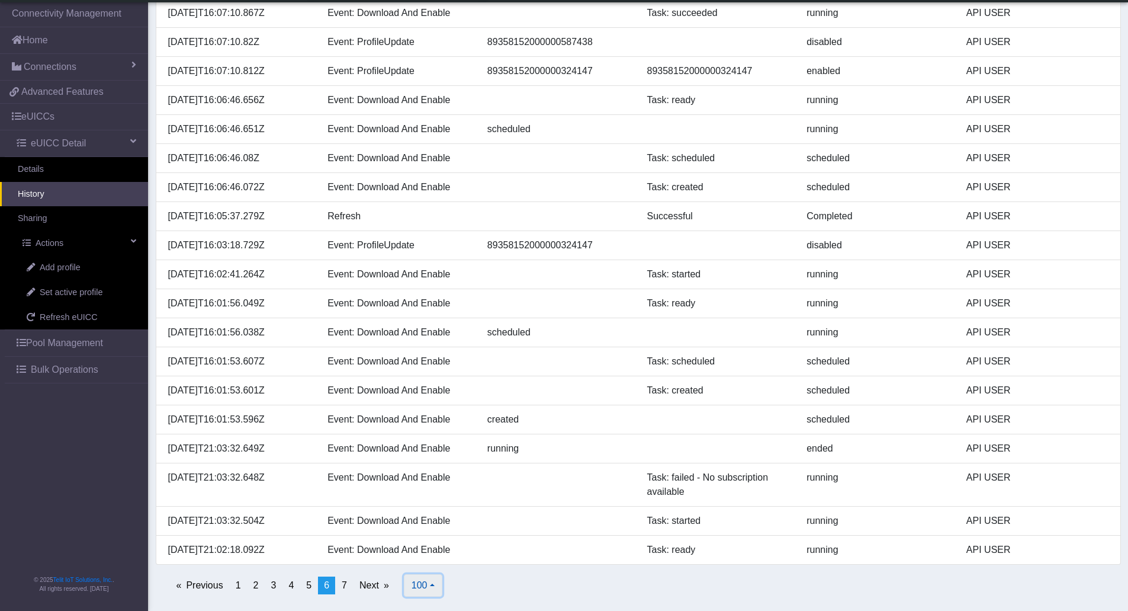
click at [421, 585] on span "100" at bounding box center [420, 585] width 16 height 10
click at [432, 557] on button "500" at bounding box center [452, 557] width 94 height 19
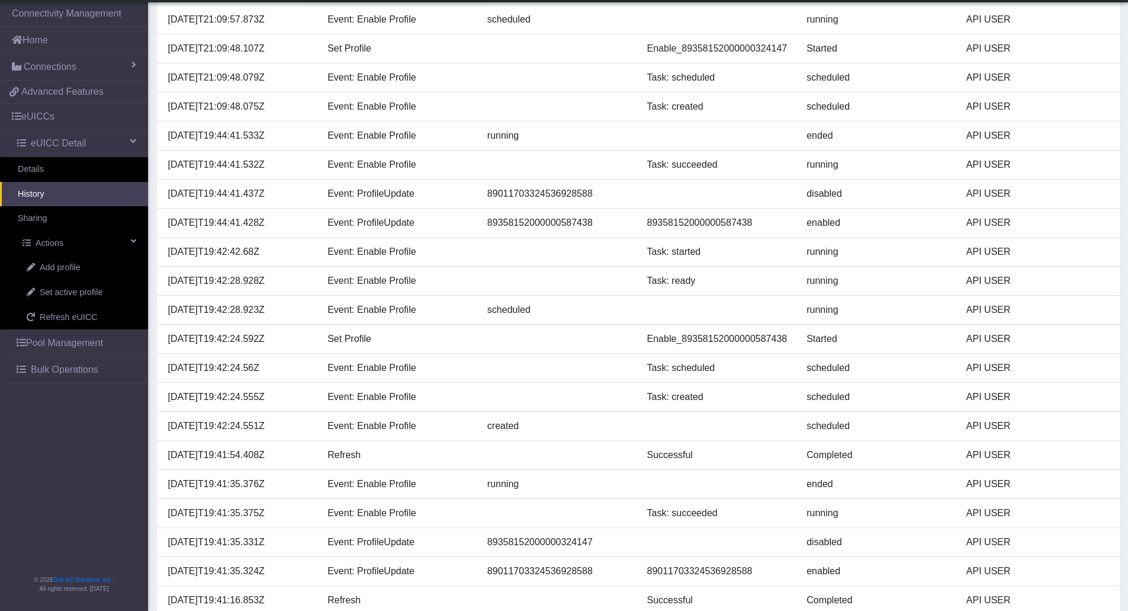
scroll to position [14102, 0]
